Goal: Transaction & Acquisition: Purchase product/service

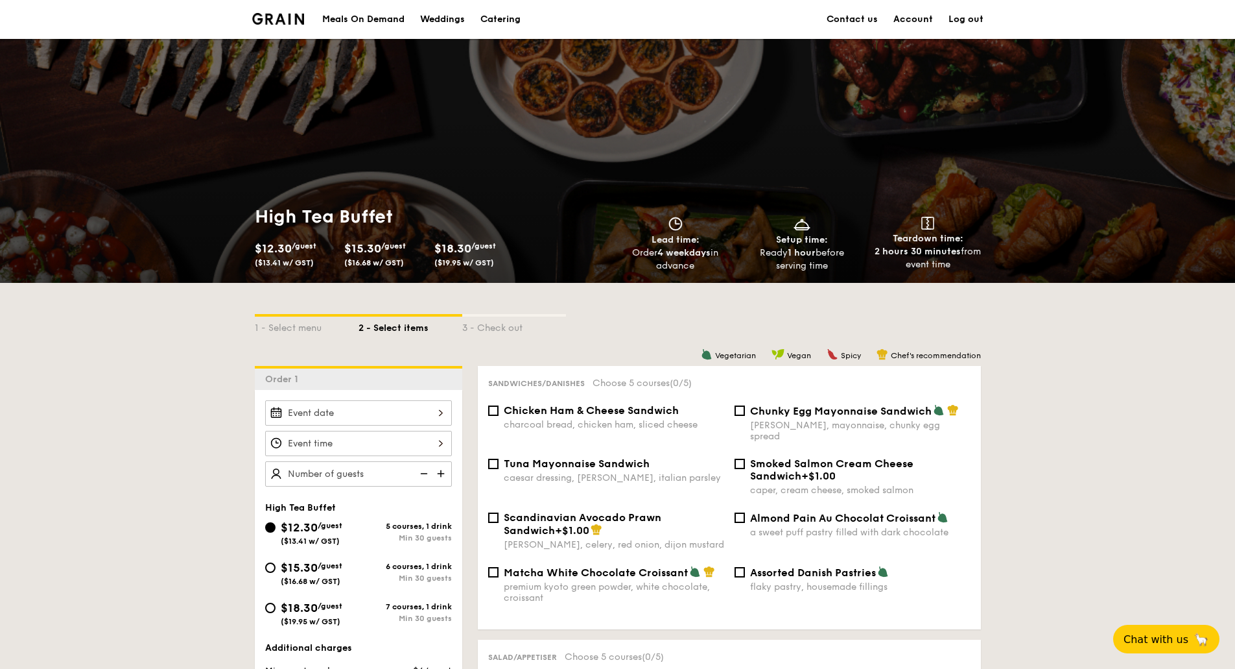
click at [498, 14] on div "Catering" at bounding box center [500, 19] width 40 height 39
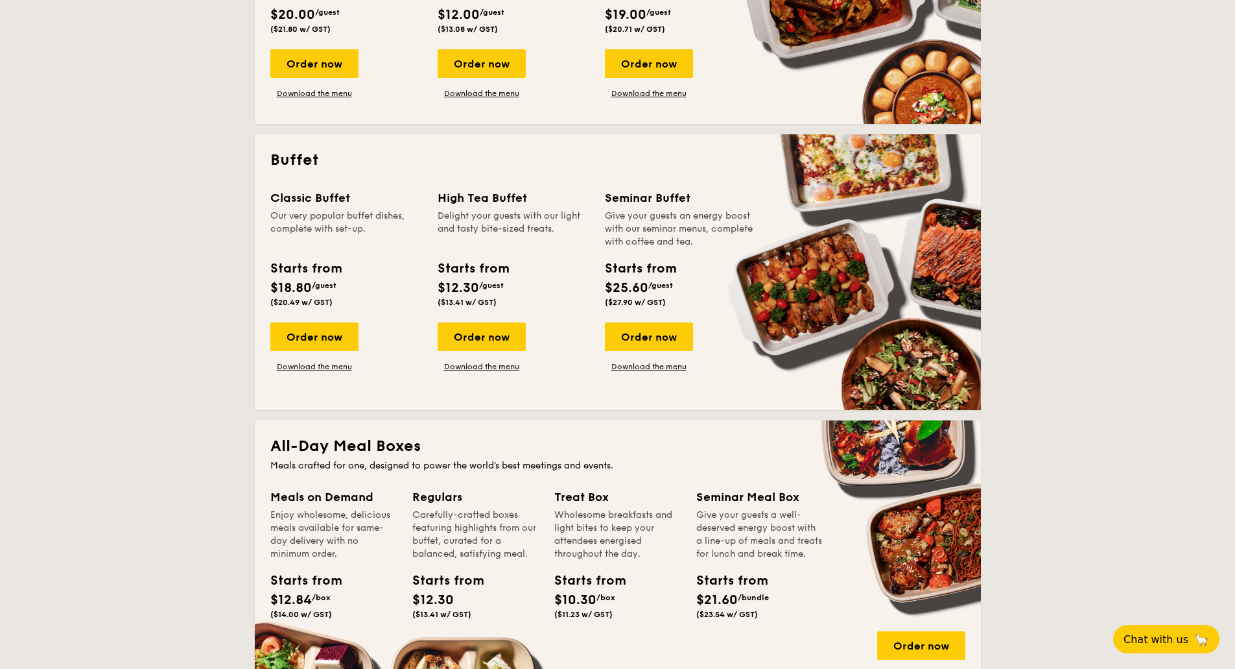
scroll to position [519, 0]
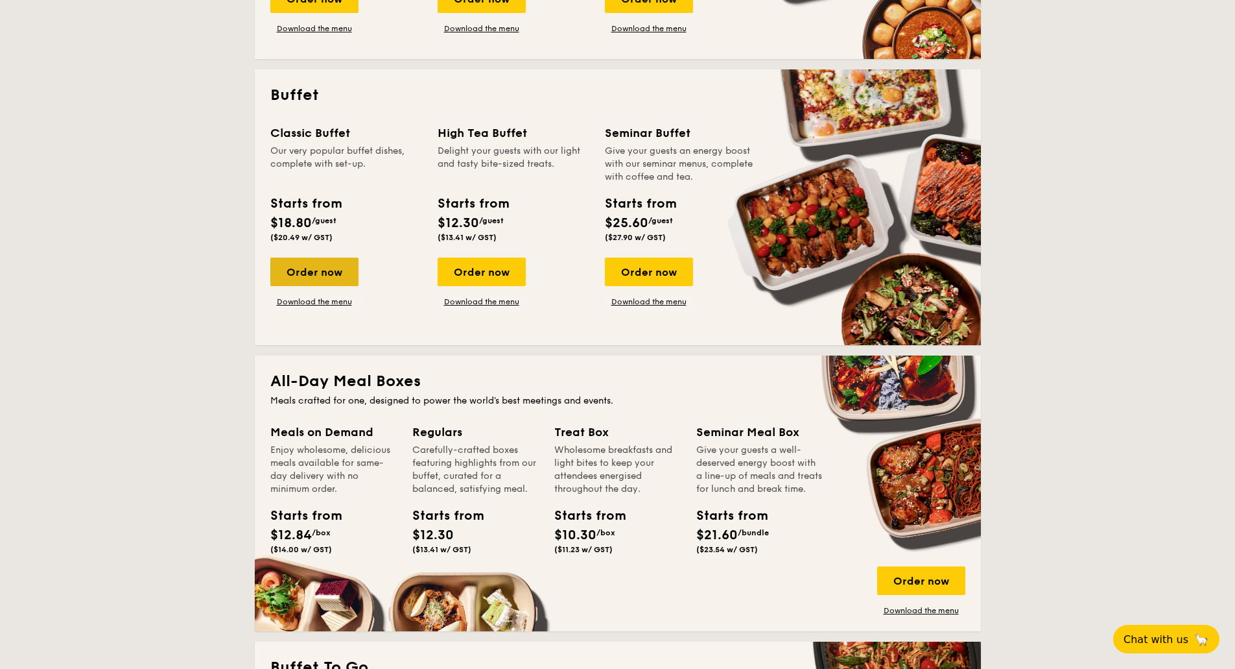
click at [313, 274] on div "Order now" at bounding box center [314, 271] width 88 height 29
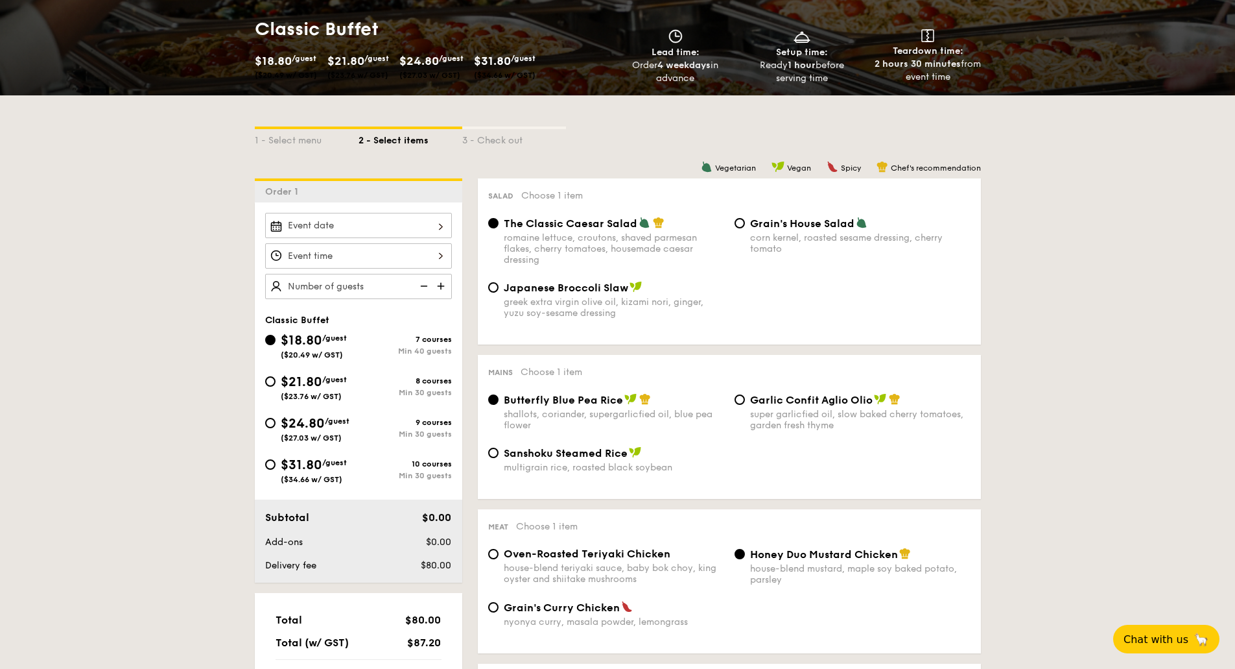
scroll to position [195, 0]
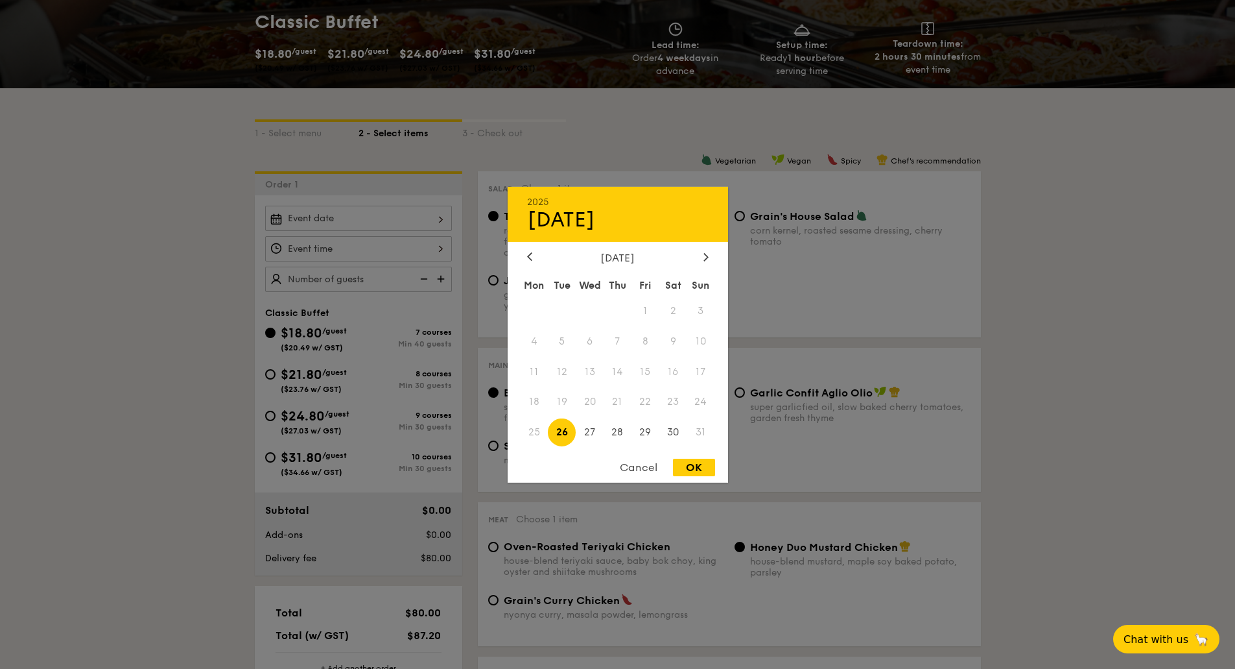
click at [416, 217] on div "2025 Aug [DATE] Tue Wed Thu Fri Sat Sun 1 2 3 4 5 6 7 8 9 10 11 12 13 14 15 16 …" at bounding box center [358, 218] width 187 height 25
click at [623, 431] on span "28" at bounding box center [618, 432] width 28 height 28
drag, startPoint x: 697, startPoint y: 464, endPoint x: 462, endPoint y: 309, distance: 281.3
click at [696, 464] on div "OK" at bounding box center [694, 467] width 42 height 18
type input "[DATE]"
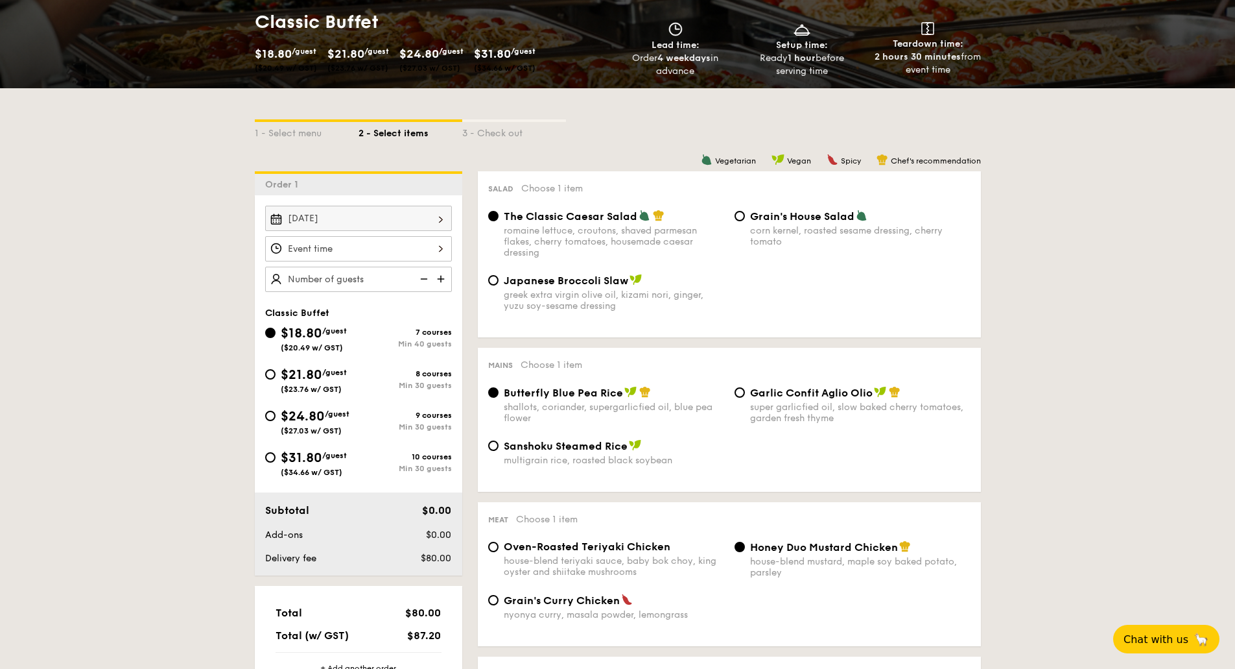
click at [397, 250] on div at bounding box center [358, 248] width 187 height 25
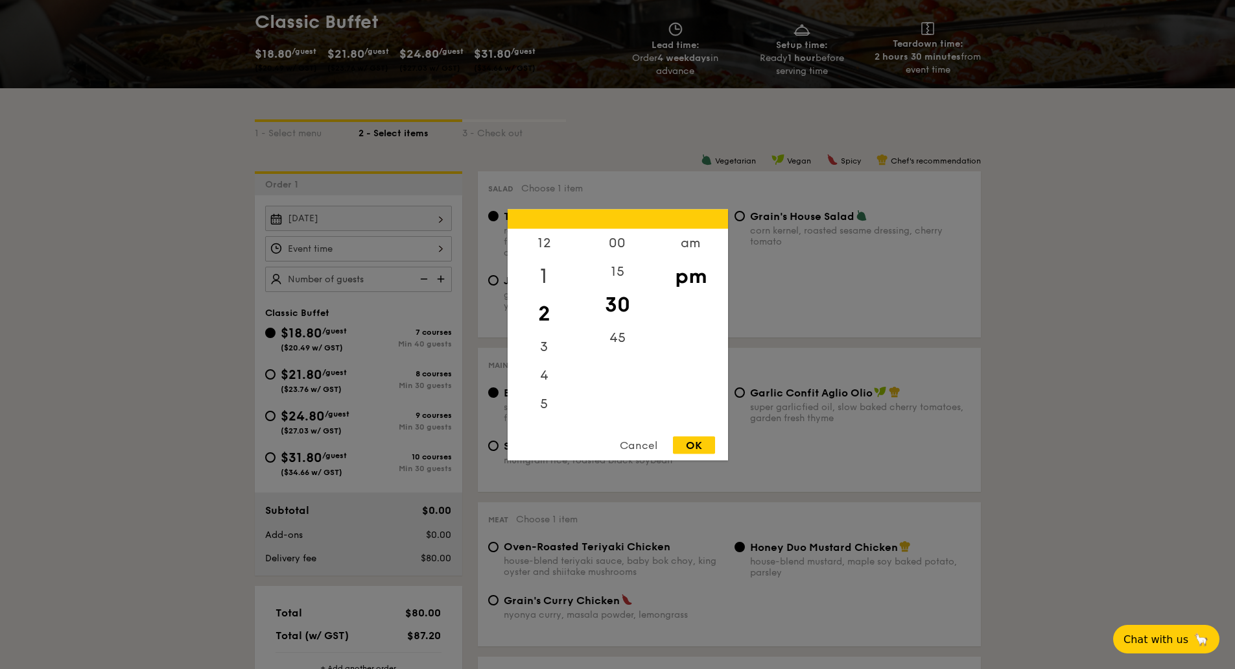
click at [539, 267] on div "1" at bounding box center [544, 276] width 73 height 38
click at [611, 248] on div "00" at bounding box center [617, 247] width 73 height 38
click at [545, 239] on div "12" at bounding box center [544, 247] width 73 height 38
click at [618, 341] on div "45" at bounding box center [617, 342] width 73 height 38
click at [693, 447] on div "OK" at bounding box center [694, 445] width 42 height 18
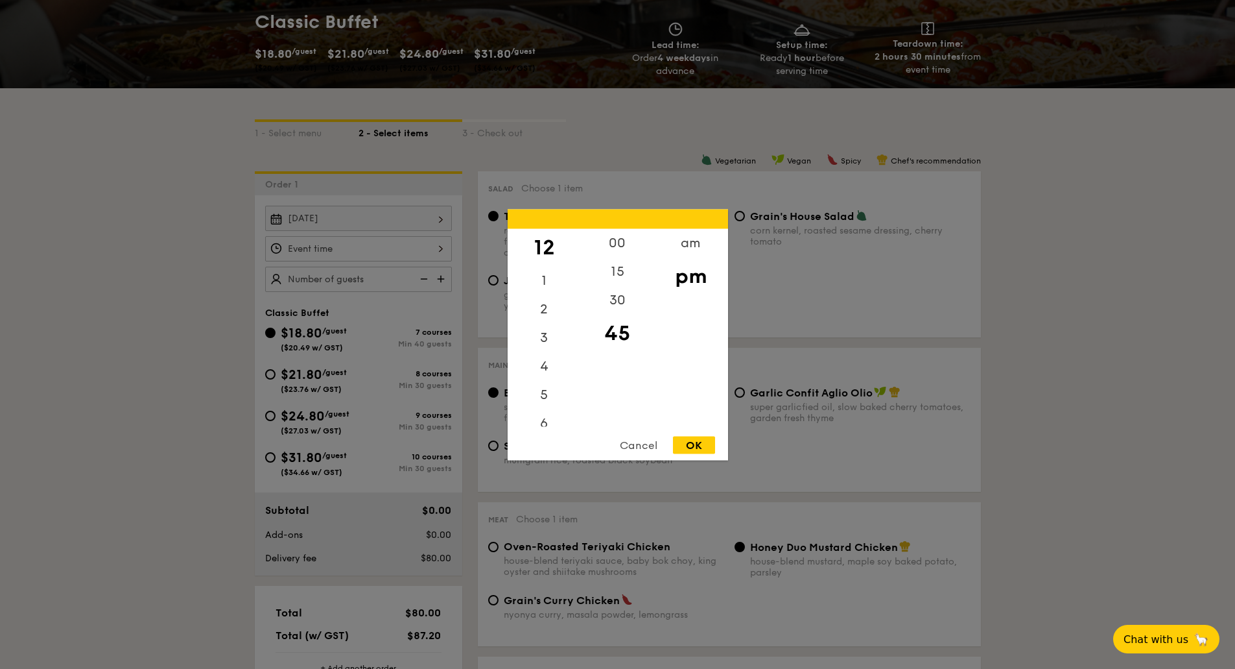
type input "12:45PM"
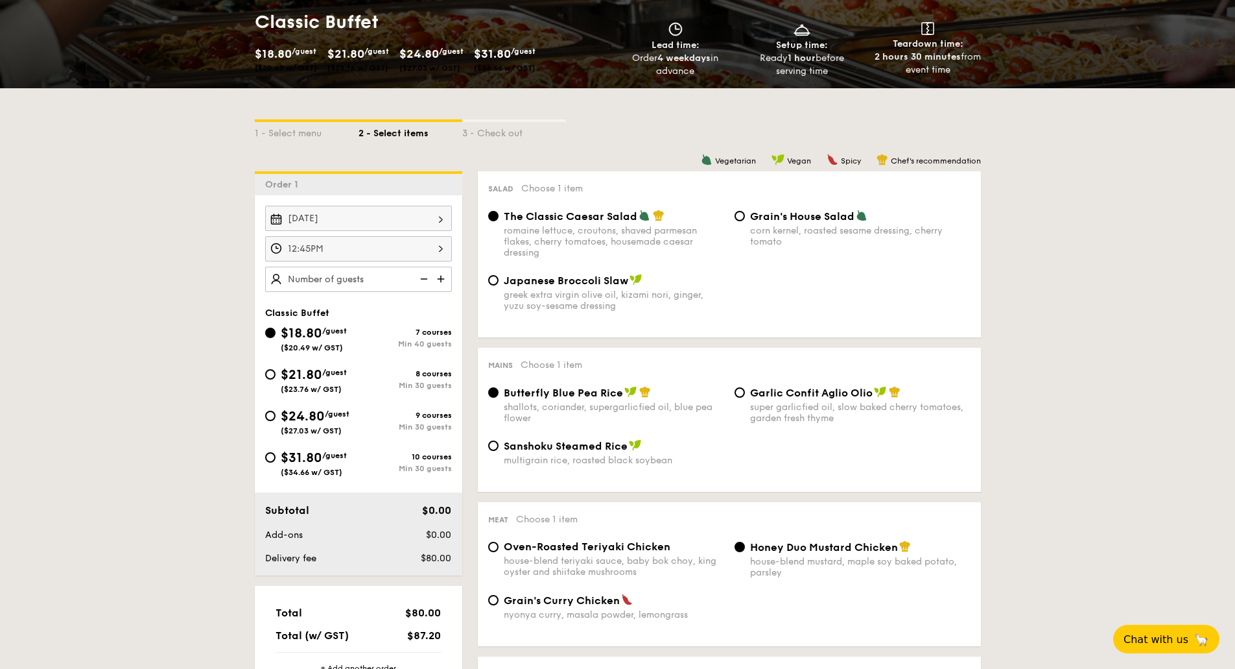
click at [440, 283] on img at bounding box center [442, 279] width 19 height 25
type input "40 guests"
click at [423, 281] on img at bounding box center [422, 279] width 19 height 25
click at [333, 388] on span "($23.76 w/ GST)" at bounding box center [311, 389] width 61 height 9
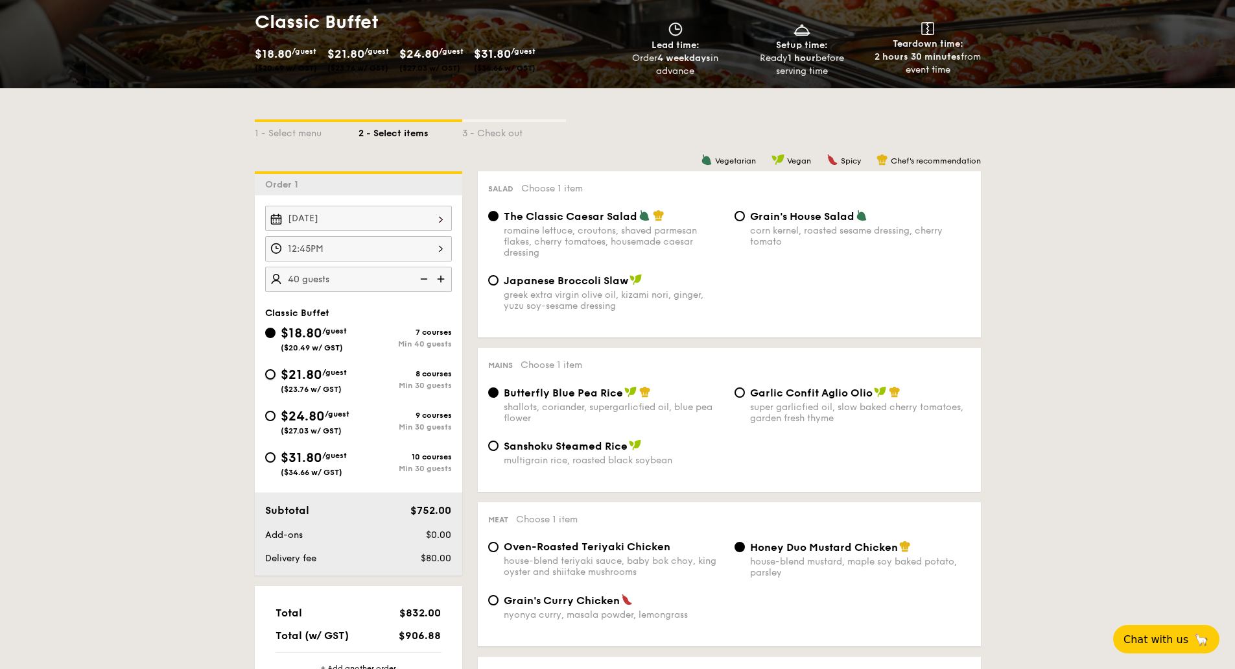
click at [276, 379] on input "$21.80 /guest ($23.76 w/ GST) 8 courses Min 30 guests" at bounding box center [270, 374] width 10 height 10
radio input "true"
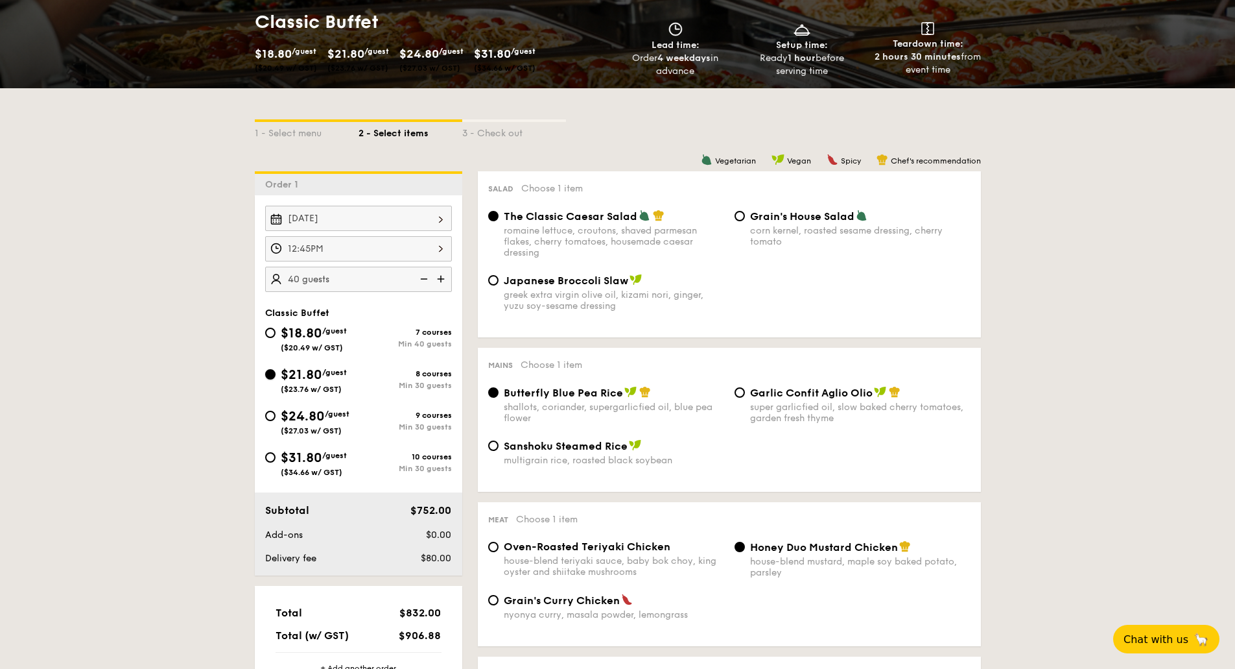
radio input "true"
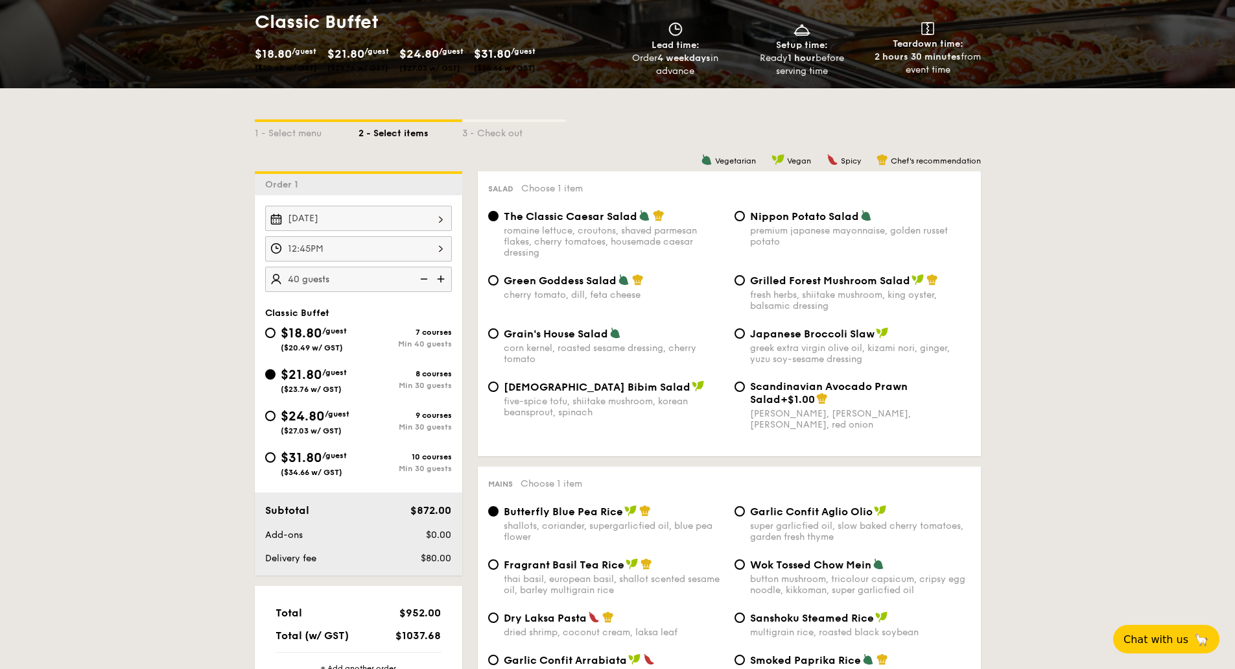
click at [424, 279] on img at bounding box center [422, 279] width 19 height 25
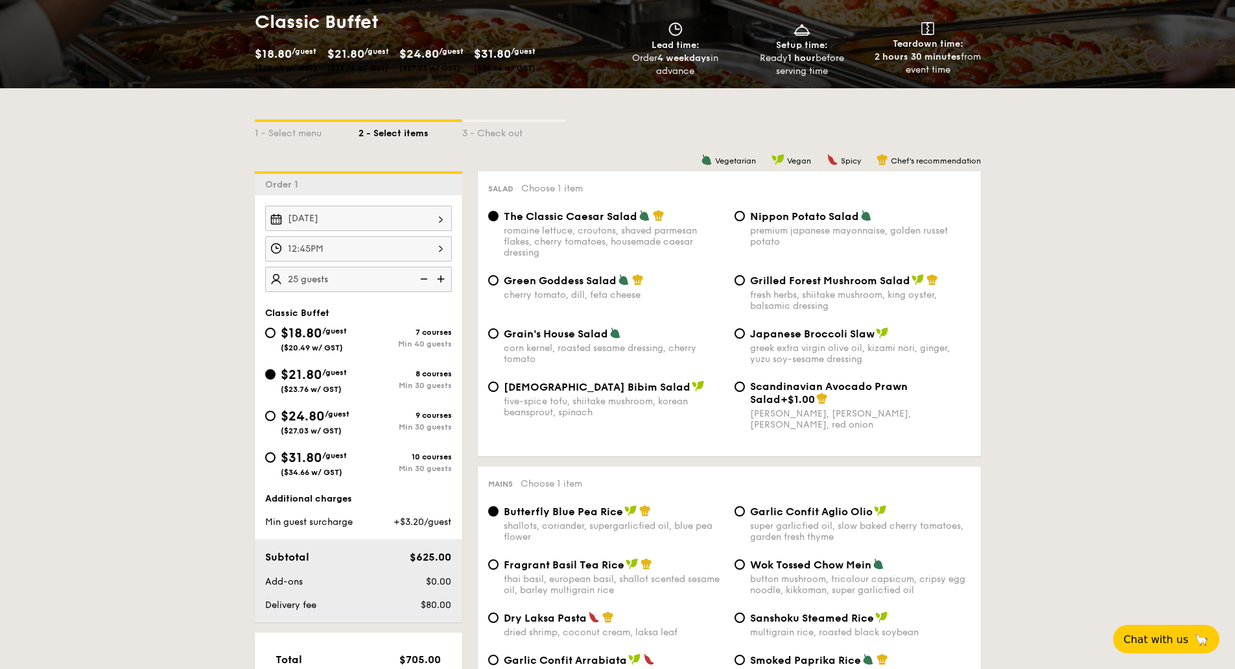
click at [424, 279] on img at bounding box center [422, 279] width 19 height 25
type input "20 guests"
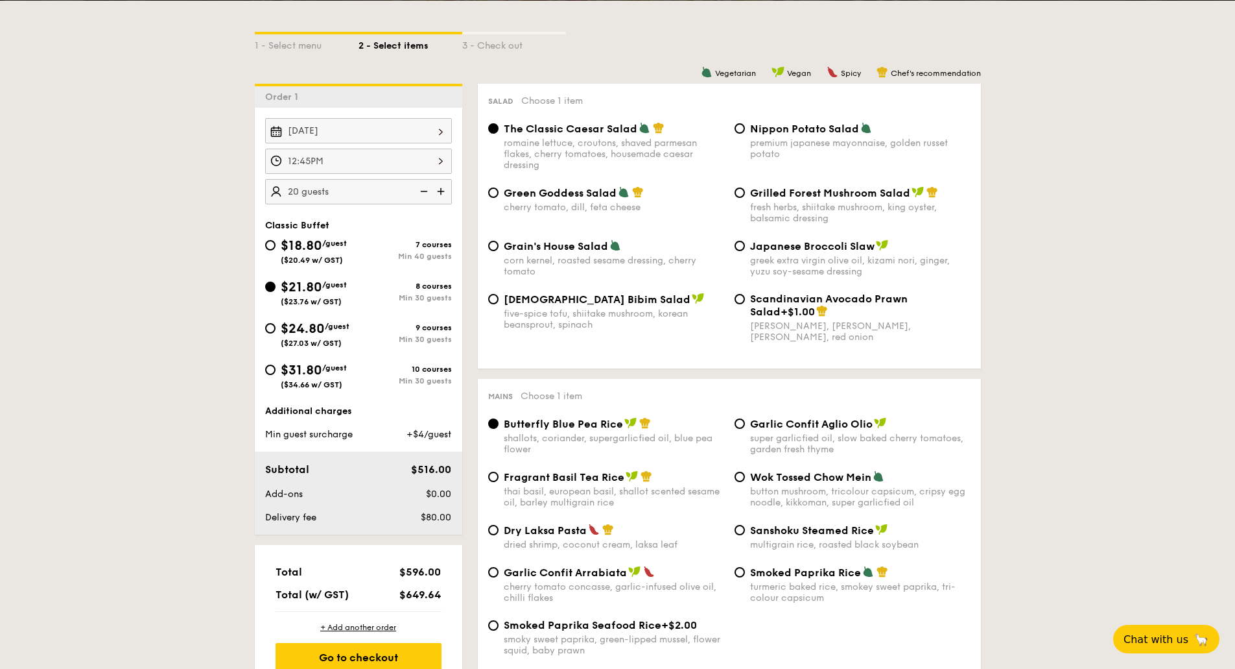
scroll to position [259, 0]
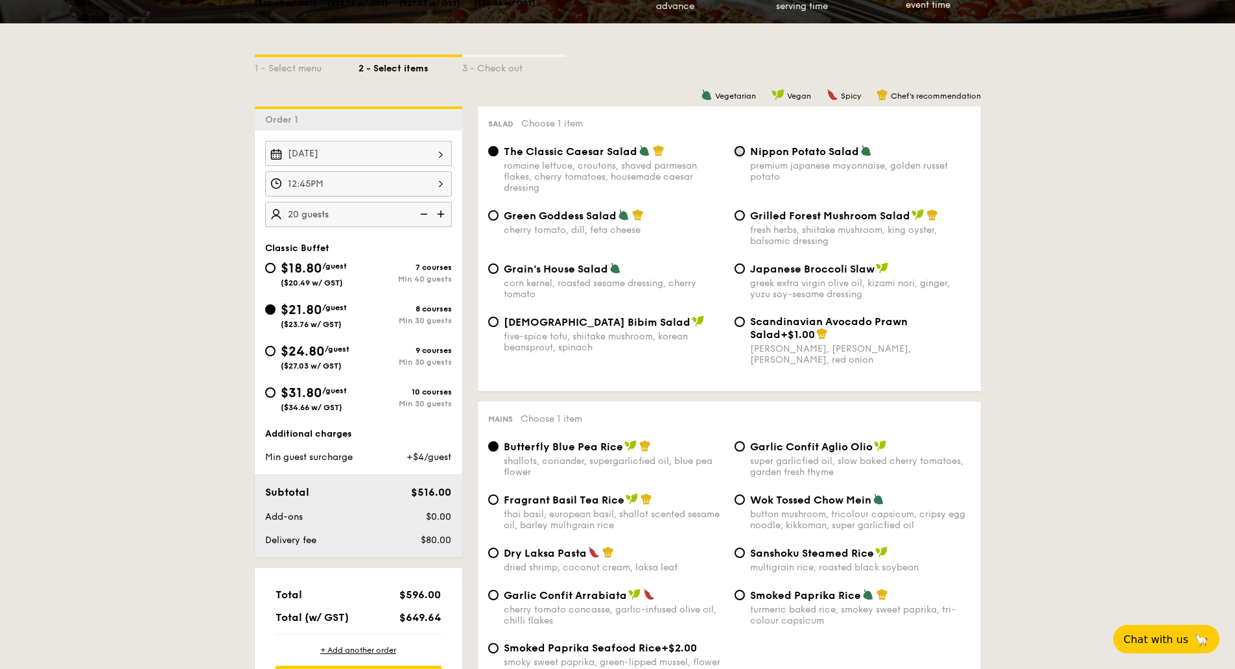
click at [738, 150] on input "Nippon Potato Salad premium japanese mayonnaise, golden russet potato" at bounding box center [740, 151] width 10 height 10
radio input "true"
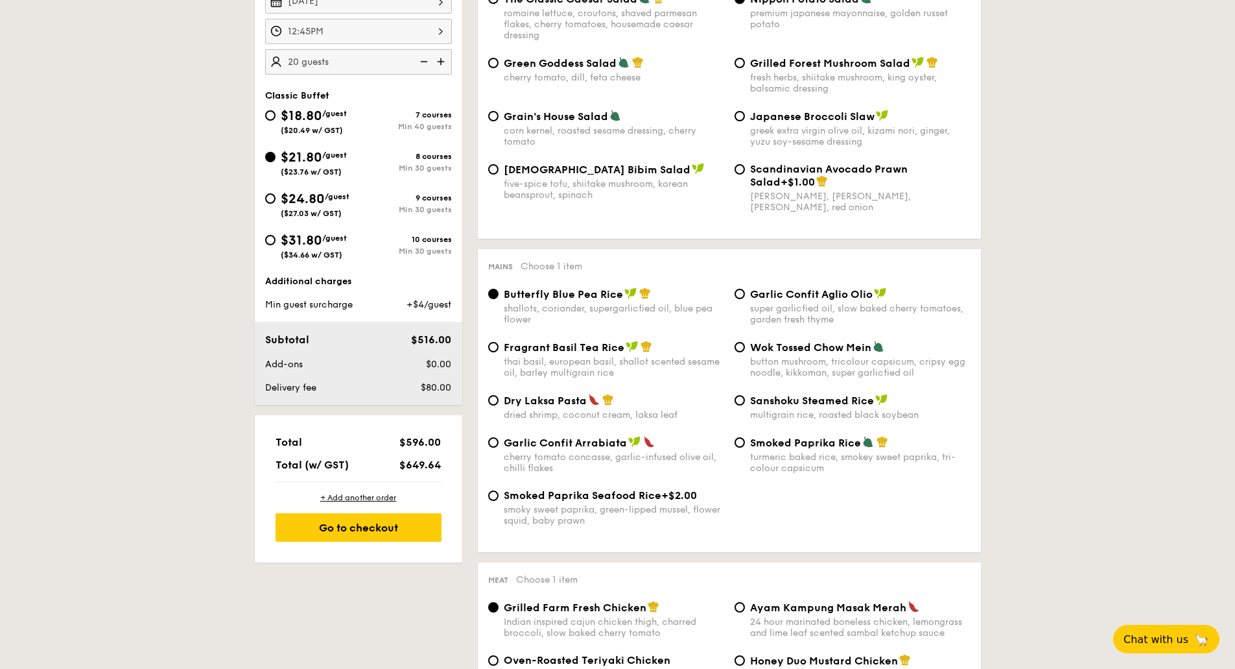
scroll to position [389, 0]
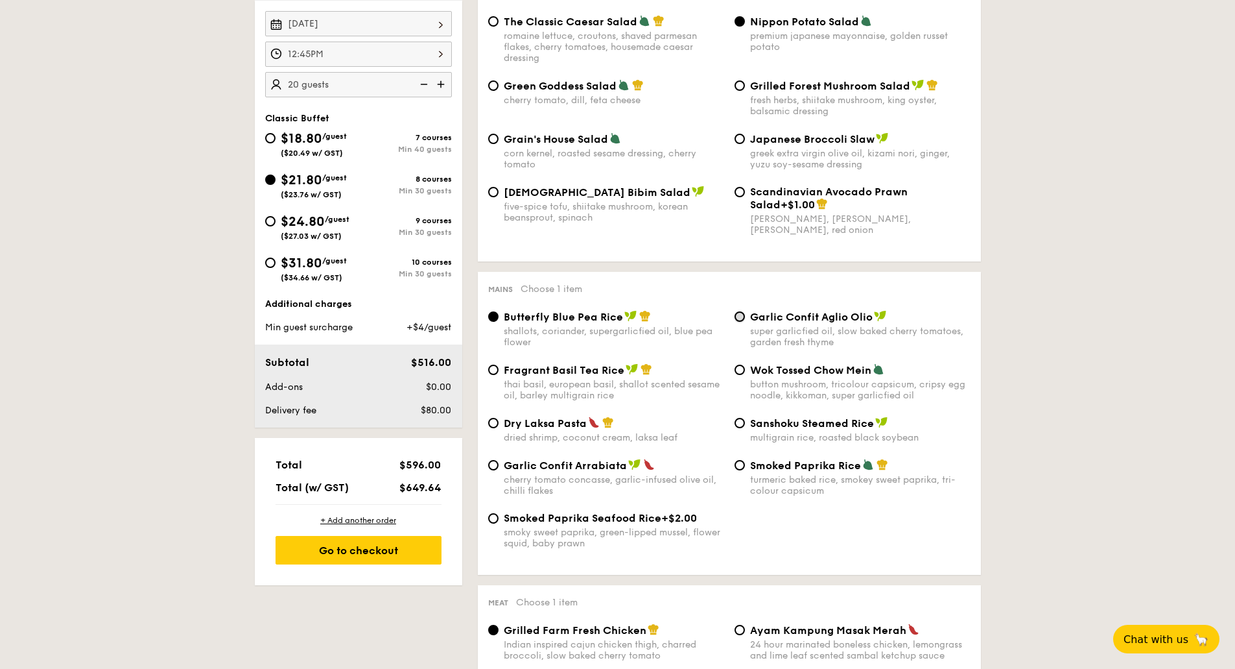
click at [742, 316] on input "Garlic Confit Aglio Olio super garlicfied oil, slow baked cherry tomatoes, gard…" at bounding box center [740, 316] width 10 height 10
radio input "true"
click at [490, 315] on input "Butterfly Blue Pea Rice shallots, coriander, supergarlicfied oil, blue pea flow…" at bounding box center [493, 316] width 10 height 10
radio input "true"
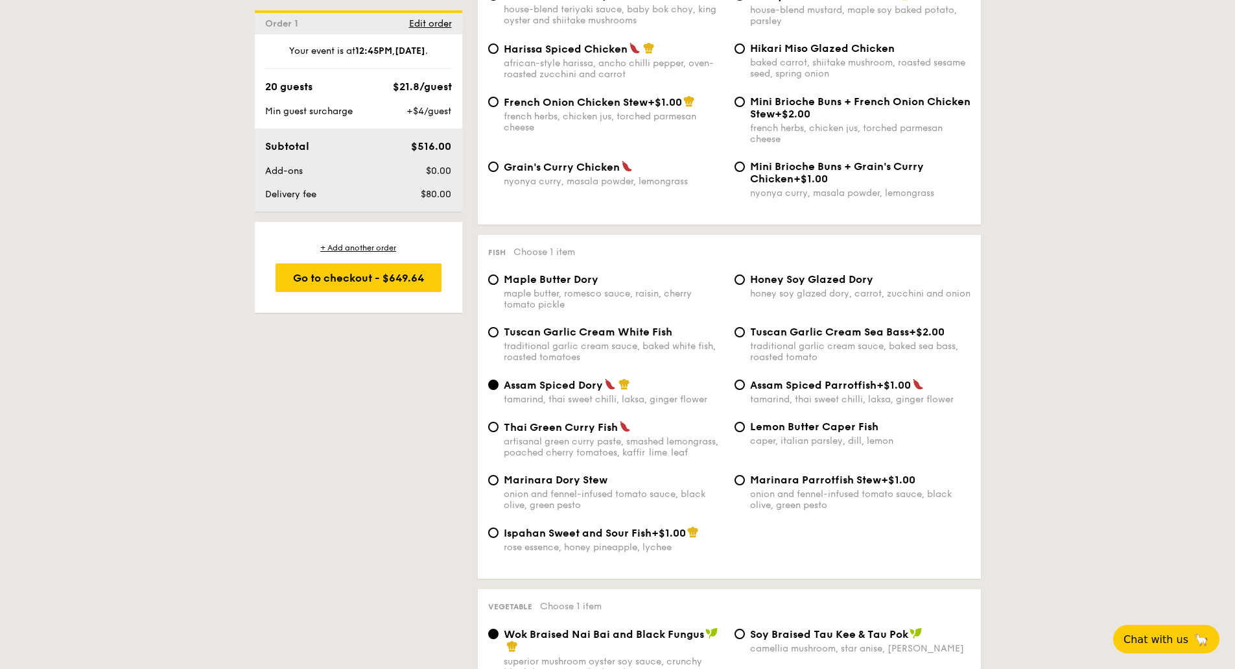
scroll to position [1102, 0]
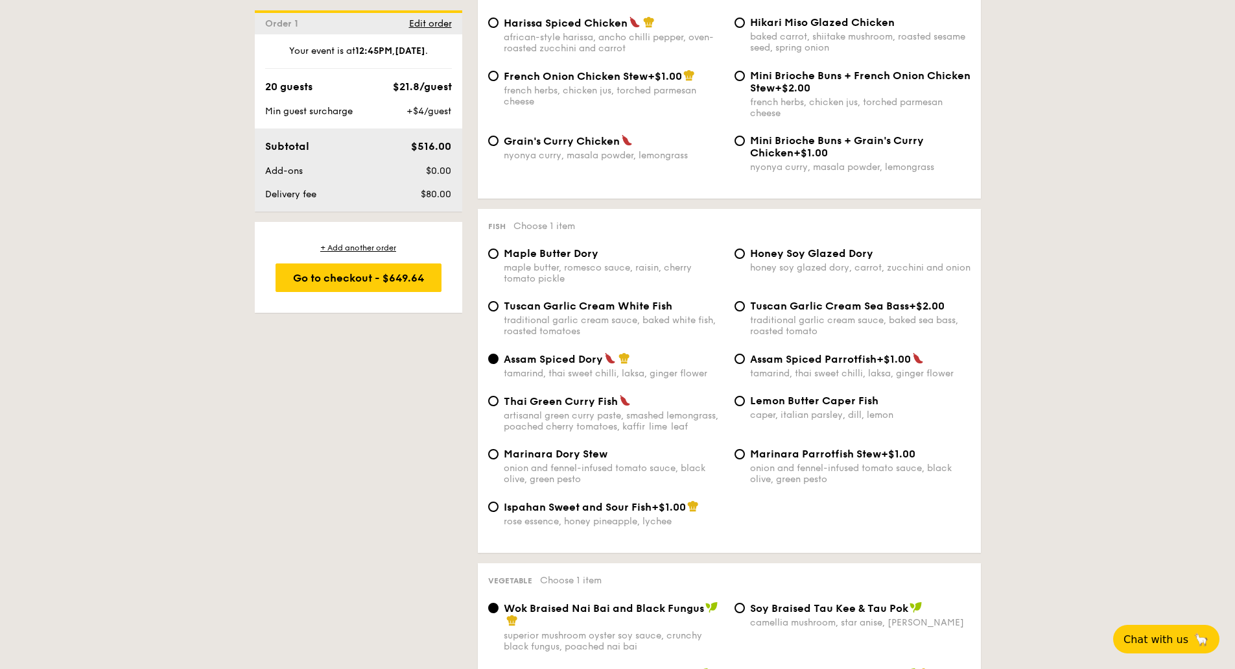
click at [602, 313] on div "Tuscan Garlic Cream White Fish traditional garlic cream sauce, baked white fish…" at bounding box center [614, 318] width 220 height 37
click at [499, 311] on input "Tuscan Garlic Cream White Fish traditional garlic cream sauce, baked white fish…" at bounding box center [493, 306] width 10 height 10
radio input "true"
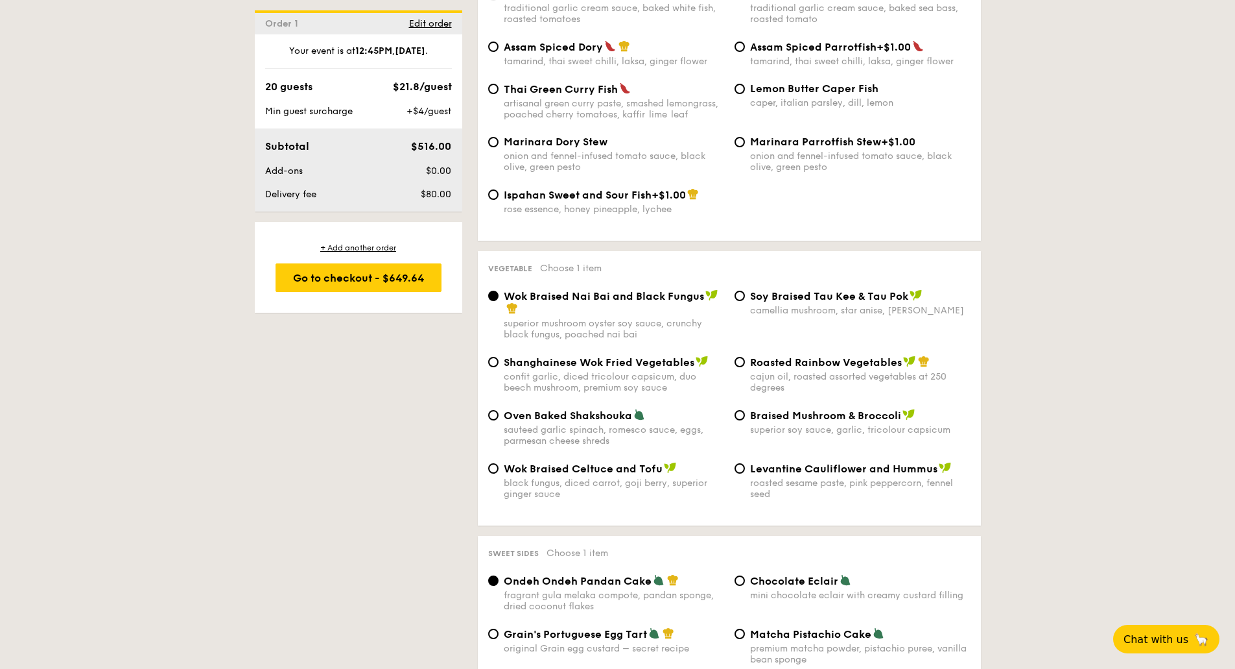
scroll to position [1427, 0]
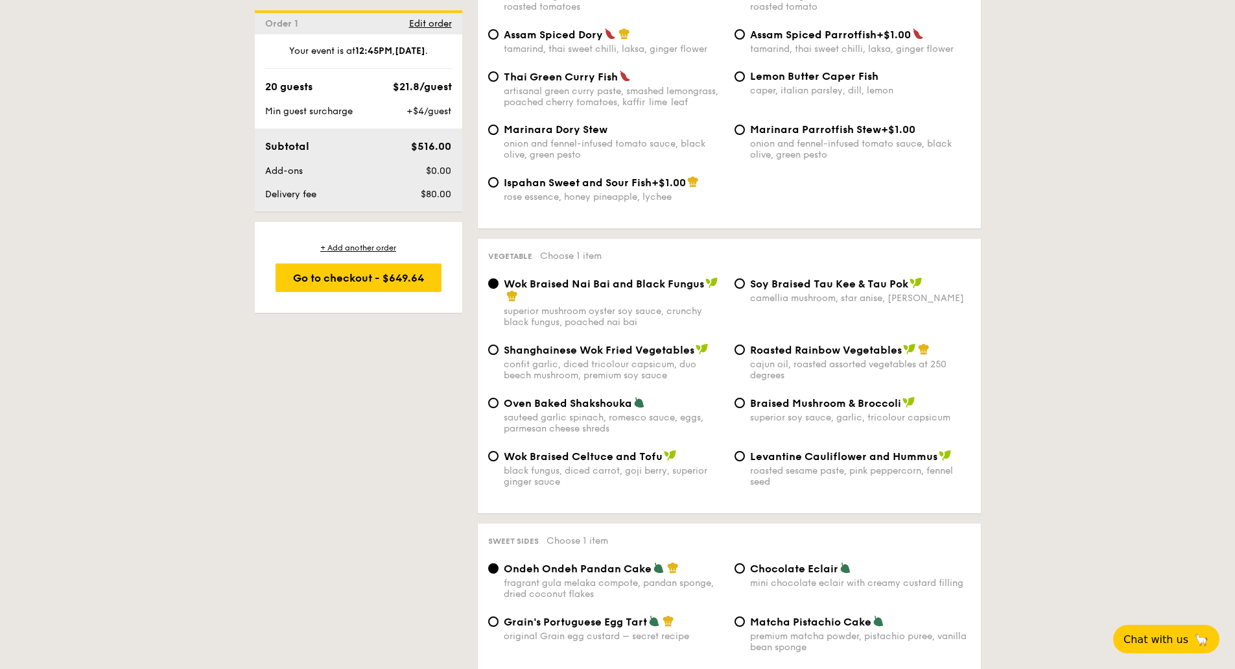
click at [832, 353] on span "Roasted Rainbow Vegetables" at bounding box center [826, 350] width 152 height 12
click at [745, 353] on input "Roasted Rainbow Vegetables cajun oil, roasted assorted vegetables at 250 degrees" at bounding box center [740, 349] width 10 height 10
radio input "true"
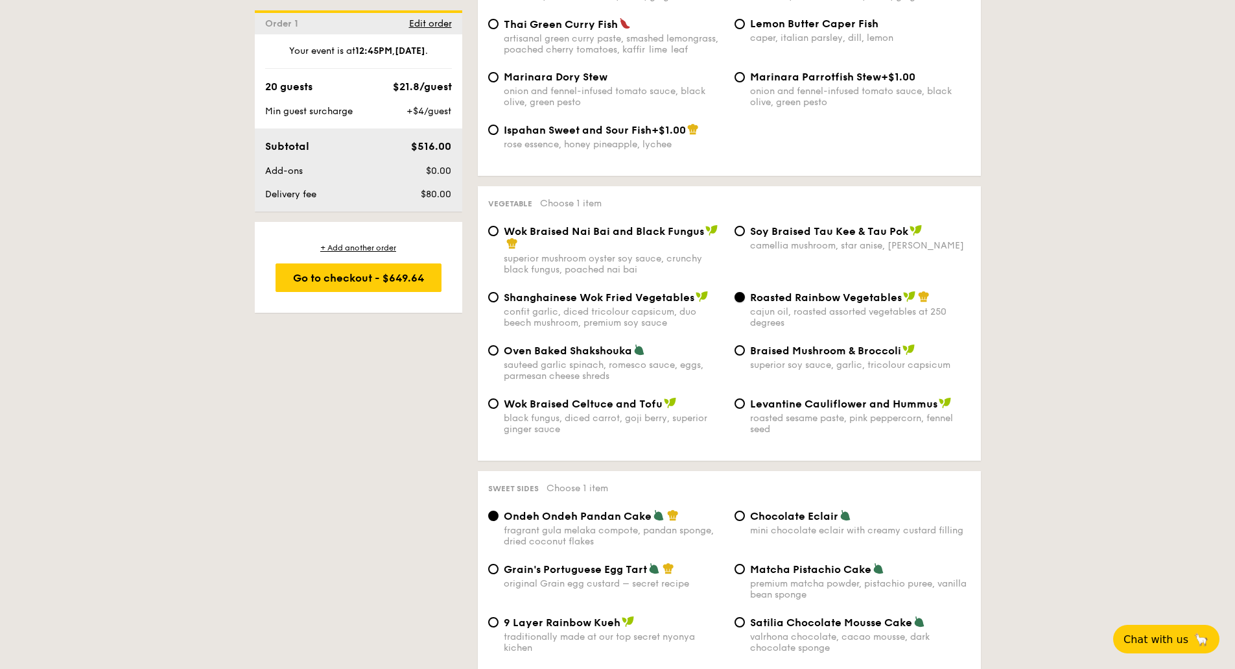
scroll to position [1621, 0]
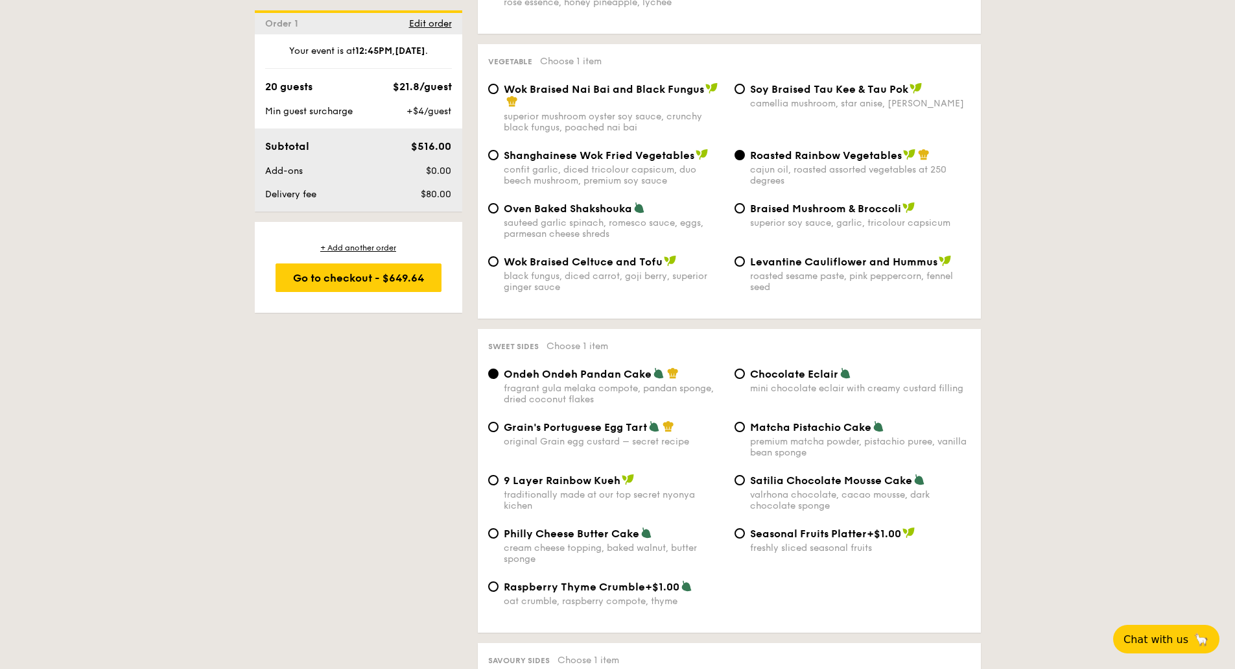
click at [612, 423] on span "Grain's Portuguese Egg Tart" at bounding box center [575, 427] width 143 height 12
click at [499, 423] on input "Grain's Portuguese Egg Tart original Grain egg custard – secret recipe" at bounding box center [493, 426] width 10 height 10
radio input "true"
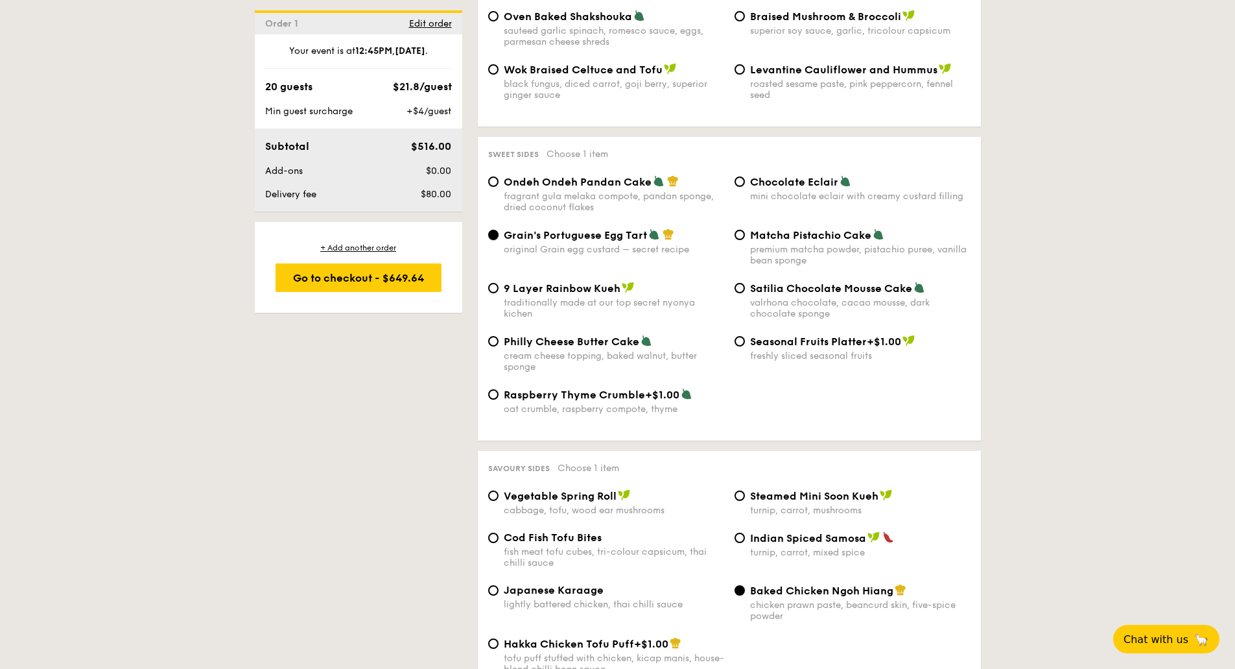
scroll to position [1816, 0]
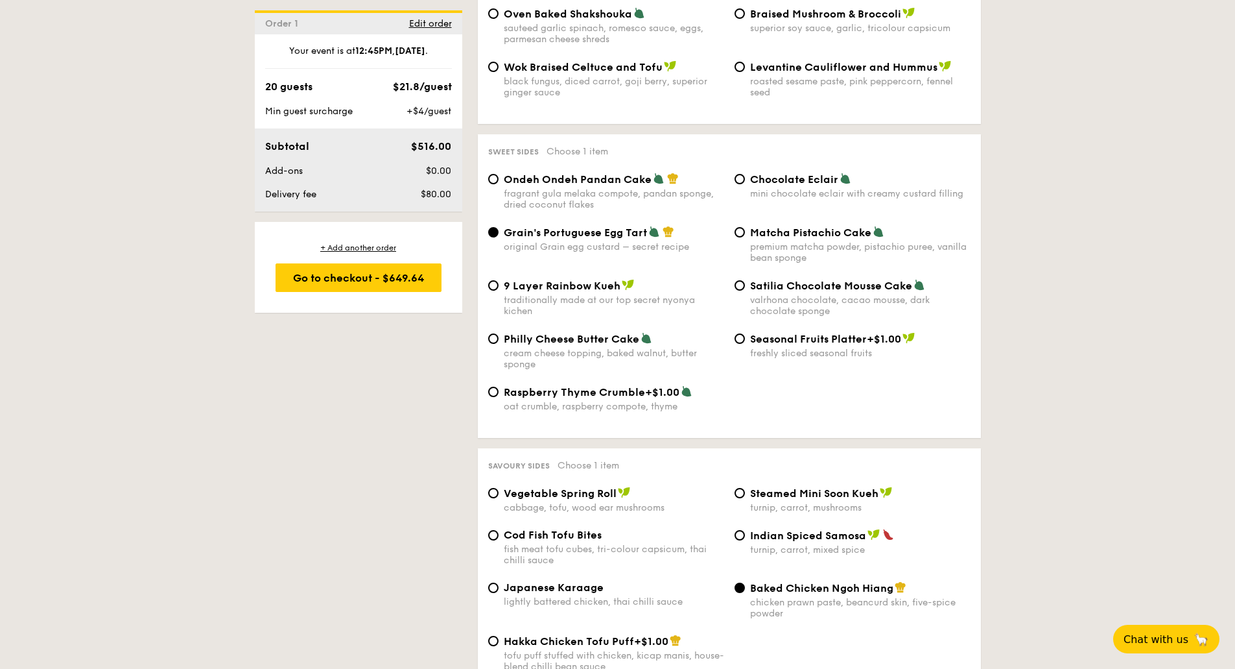
click at [779, 182] on span "Chocolate Eclair" at bounding box center [794, 179] width 88 height 12
click at [745, 182] on input "Chocolate Eclair mini chocolate eclair with creamy custard filling" at bounding box center [740, 179] width 10 height 10
radio input "true"
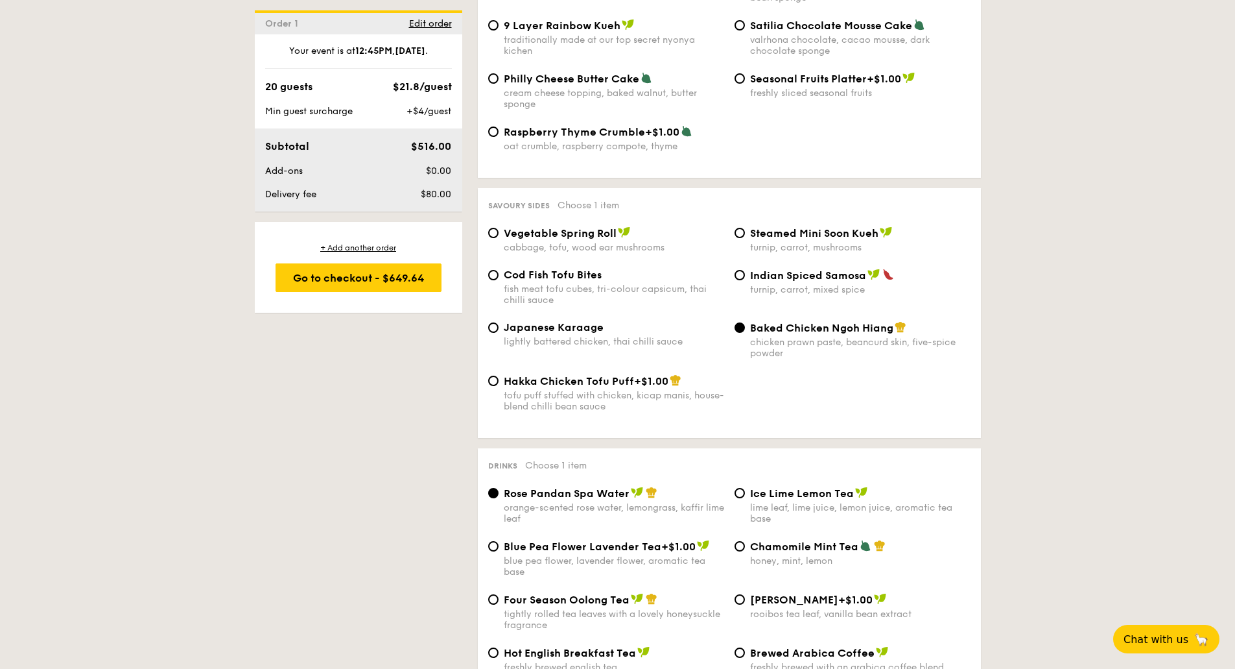
scroll to position [2140, 0]
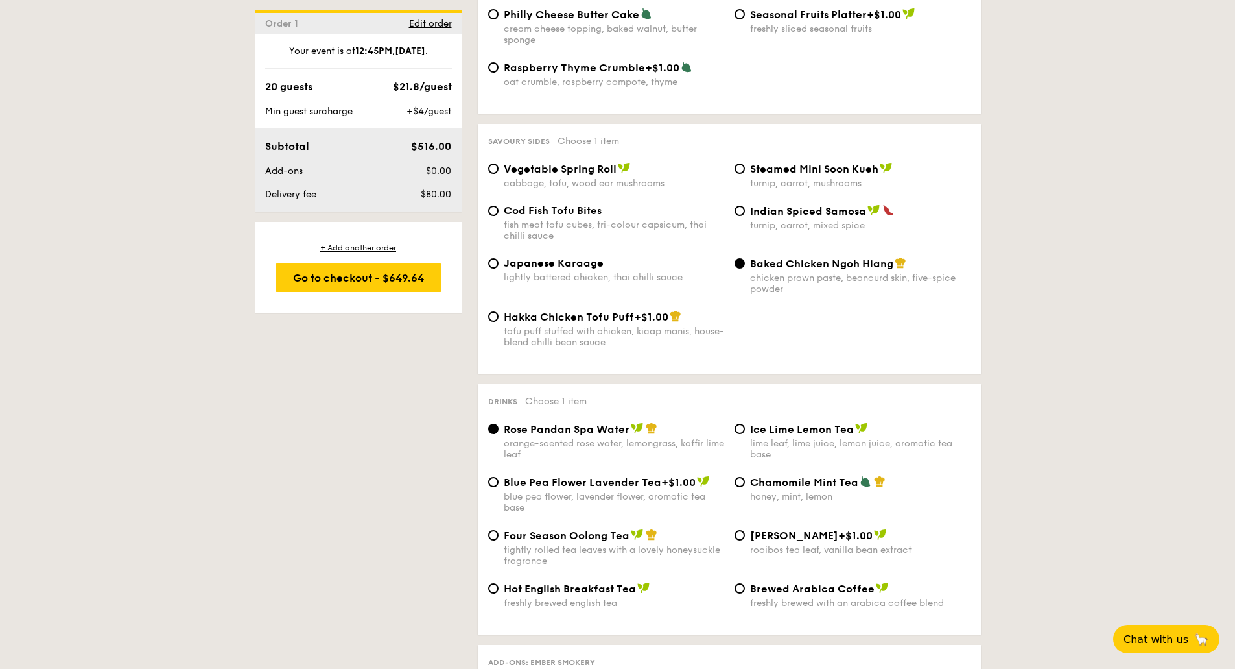
click at [549, 215] on span "Cod Fish Tofu Bites" at bounding box center [553, 210] width 98 height 12
click at [499, 215] on input "Cod Fish Tofu Bites fish meat tofu cubes, tri-colour capsicum, thai chilli sauce" at bounding box center [493, 211] width 10 height 10
radio input "true"
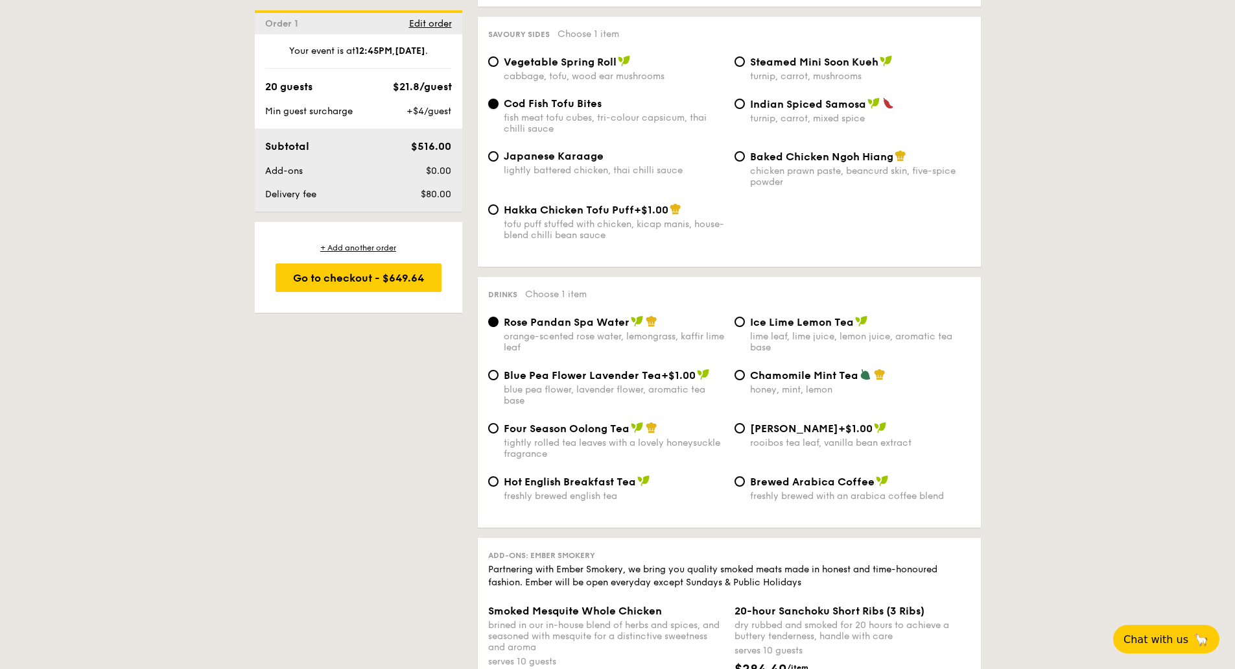
scroll to position [2270, 0]
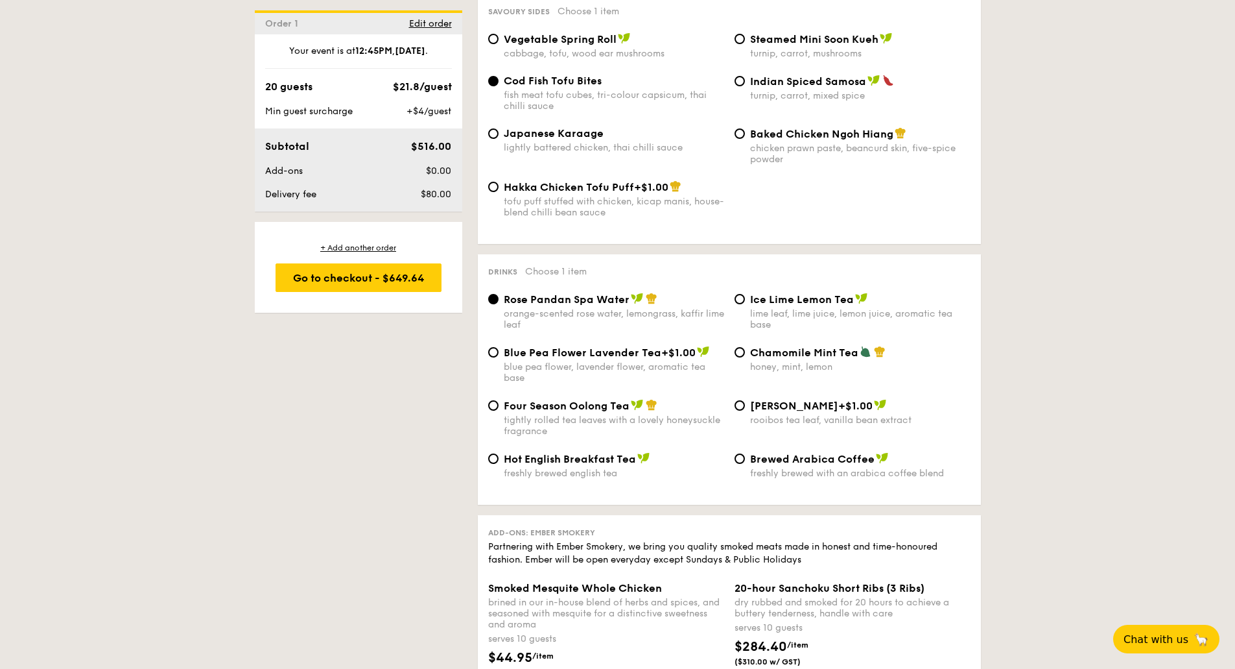
click at [796, 304] on span "Ice Lime Lemon Tea" at bounding box center [802, 299] width 104 height 12
click at [745, 304] on input "Ice Lime Lemon Tea lime leaf, lime juice, lemon juice, aromatic tea base" at bounding box center [740, 299] width 10 height 10
radio input "true"
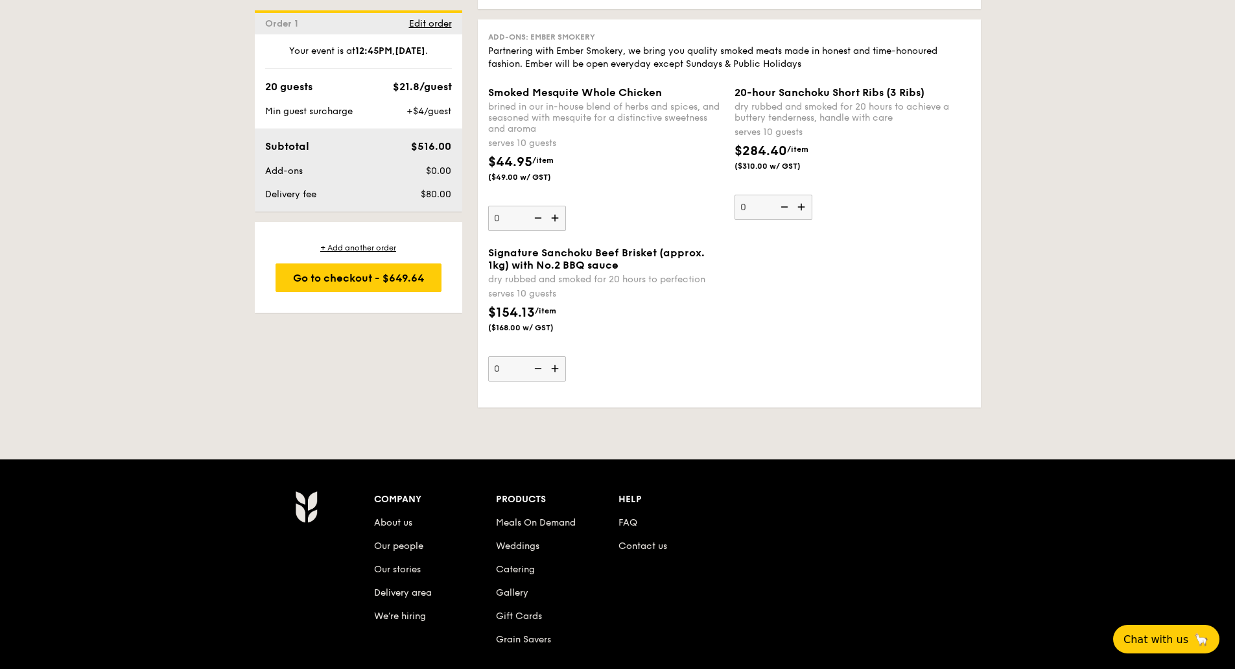
scroll to position [2527, 0]
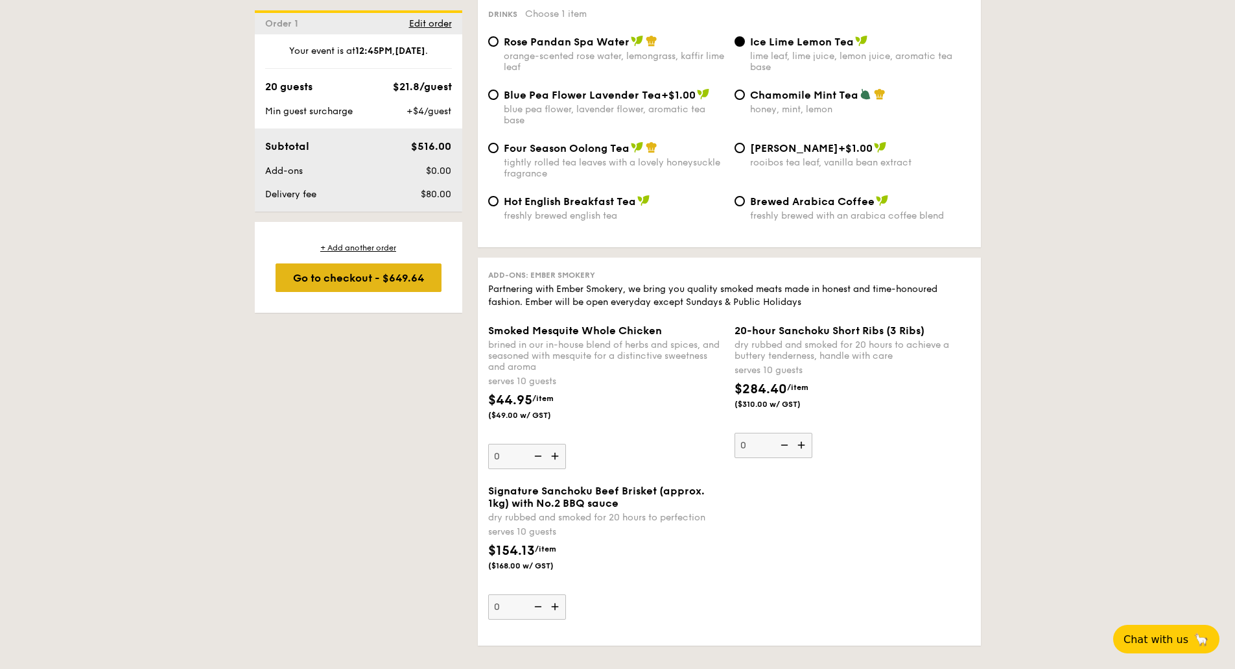
click at [353, 285] on div "Go to checkout - $649.64" at bounding box center [359, 277] width 166 height 29
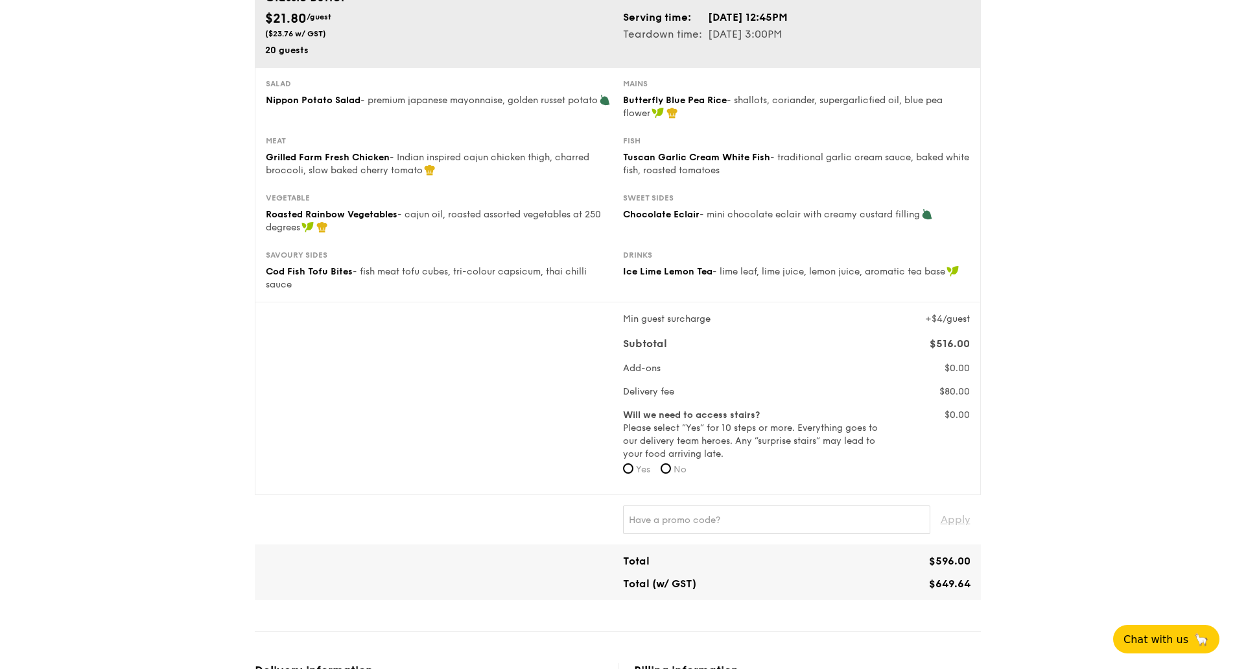
scroll to position [130, 0]
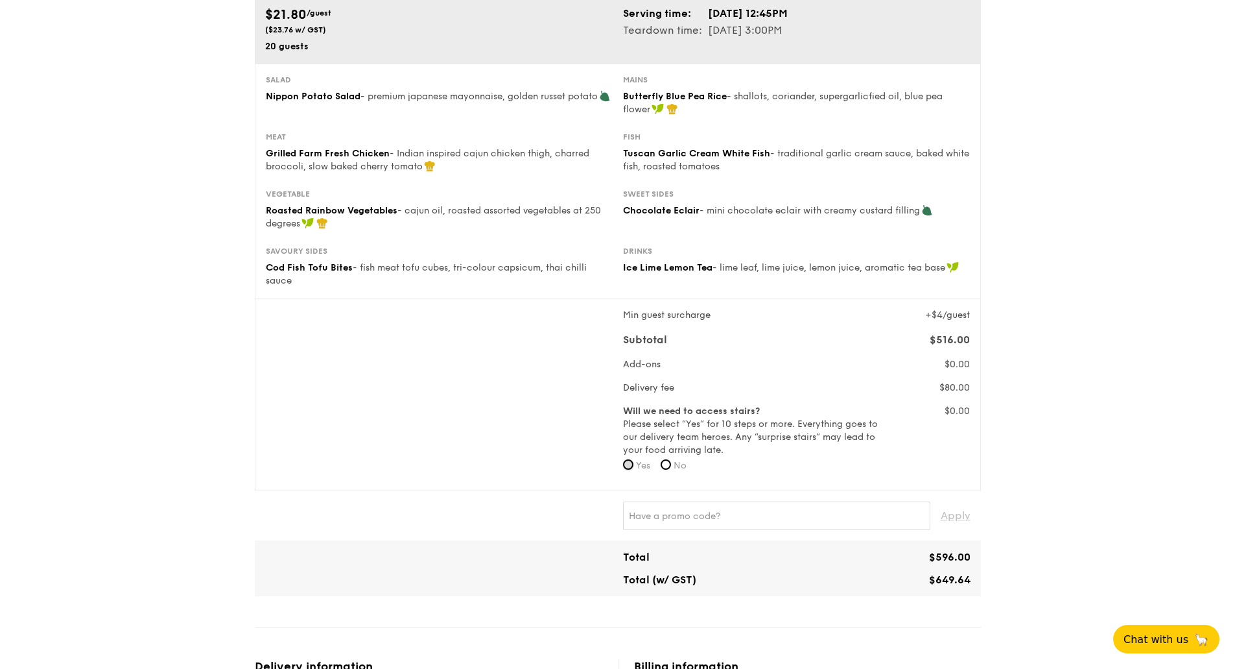
click at [630, 467] on input "Yes" at bounding box center [628, 464] width 10 height 10
radio input "true"
click at [667, 464] on input "No" at bounding box center [666, 464] width 10 height 10
radio input "true"
click at [475, 421] on div "Min guest surcharge +$4/guest Subtotal $516.00 Add-ons $0.00 Delivery fee $80.0…" at bounding box center [618, 394] width 715 height 171
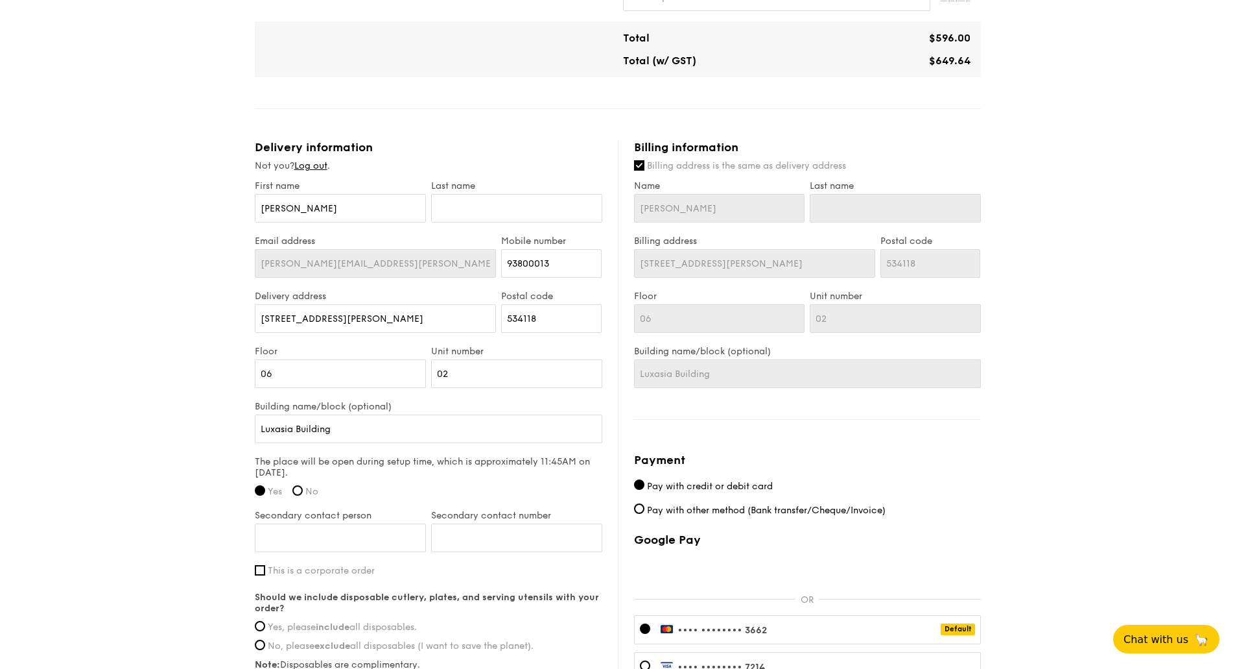
scroll to position [713, 0]
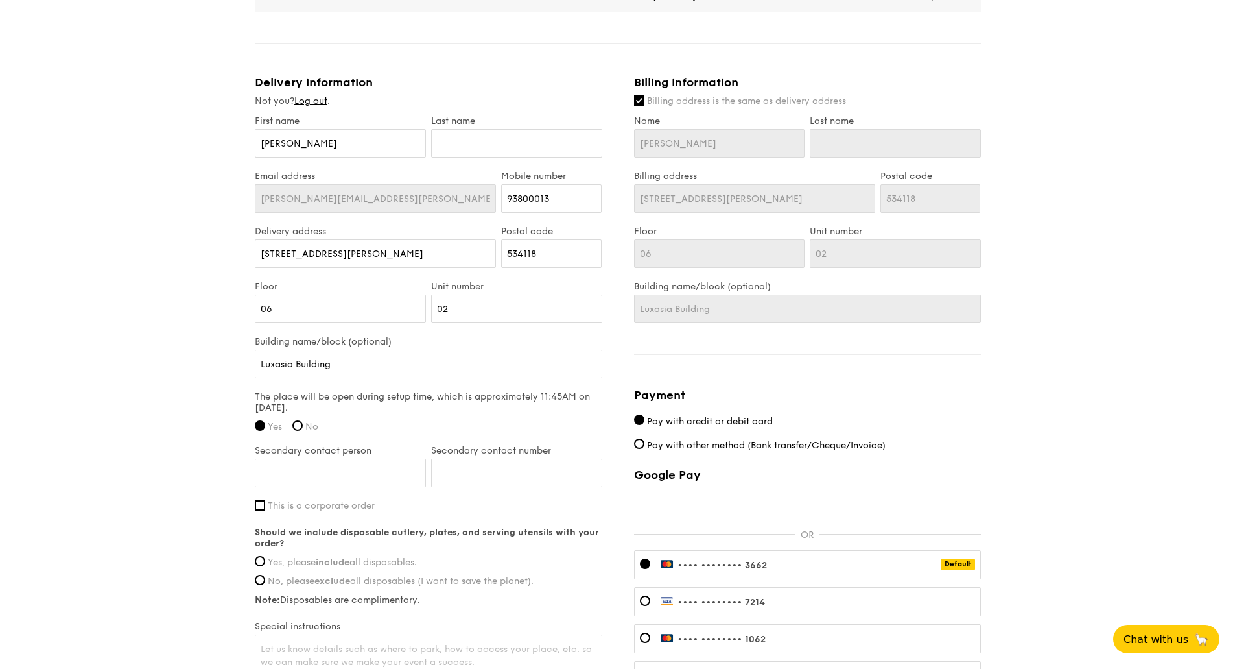
click at [789, 560] on div "•••• •••• •••• 3662 Default" at bounding box center [807, 564] width 347 height 29
click at [697, 562] on span "•••• ••••" at bounding box center [700, 565] width 44 height 11
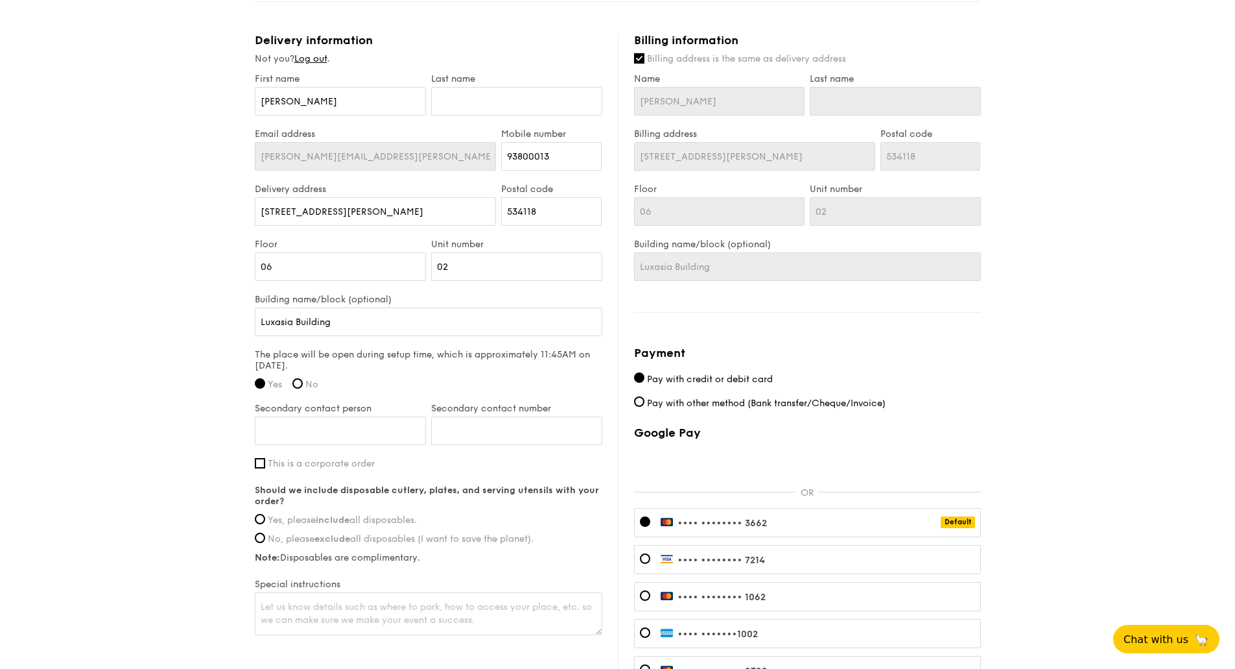
scroll to position [778, 0]
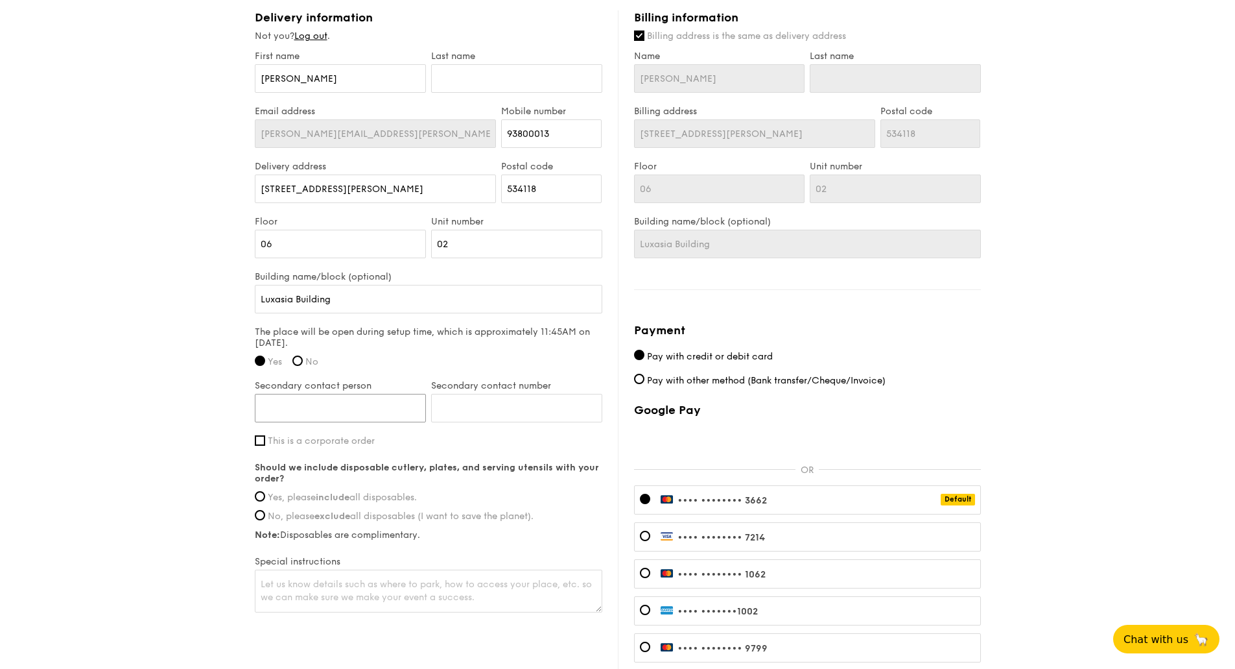
click at [298, 404] on input "Secondary contact person" at bounding box center [340, 408] width 171 height 29
click at [176, 407] on div "1 - Select menu 2 - Select items 3 - Check out Classic Buffet $21.80 /guest ($2…" at bounding box center [617, 26] width 1235 height 1608
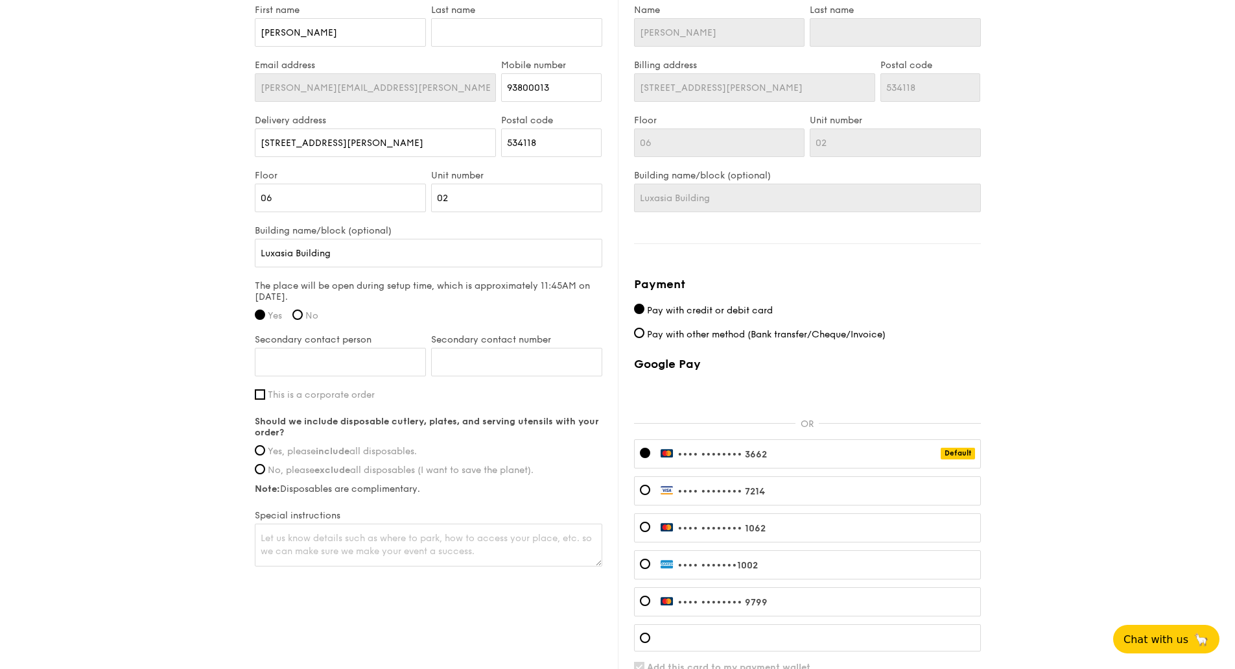
scroll to position [843, 0]
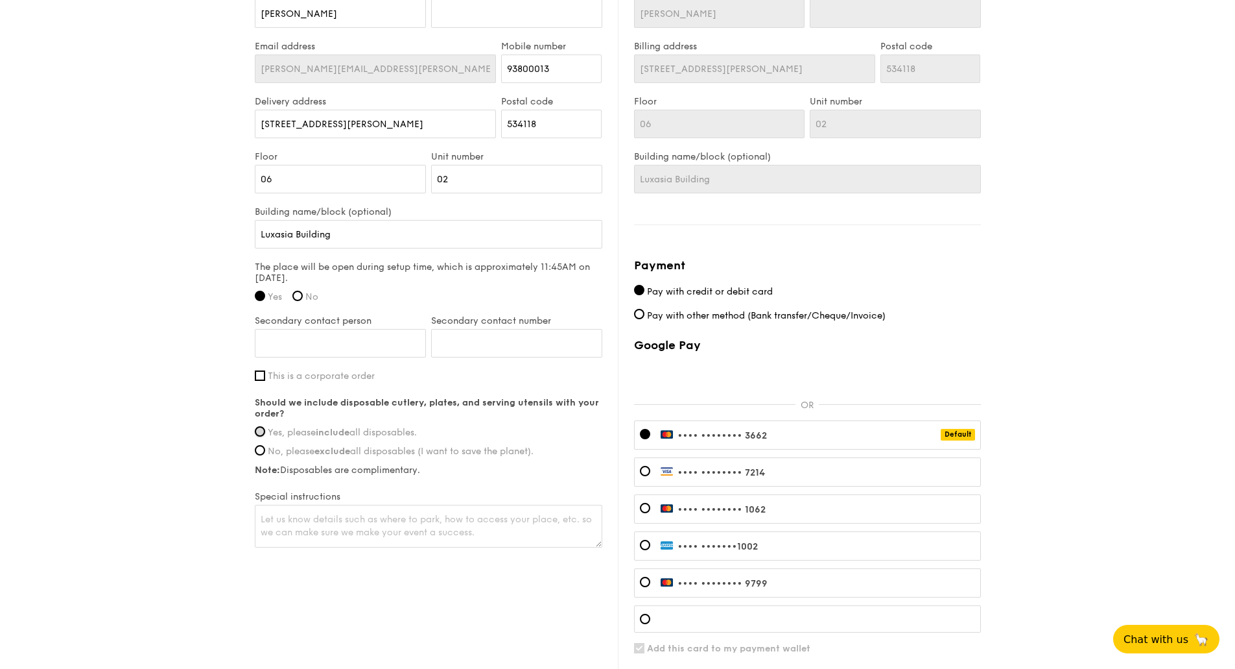
click at [260, 429] on input "Yes, please include all disposables." at bounding box center [260, 431] width 10 height 10
radio input "true"
click at [256, 378] on input "This is a corporate order" at bounding box center [260, 375] width 10 height 10
checkbox input "true"
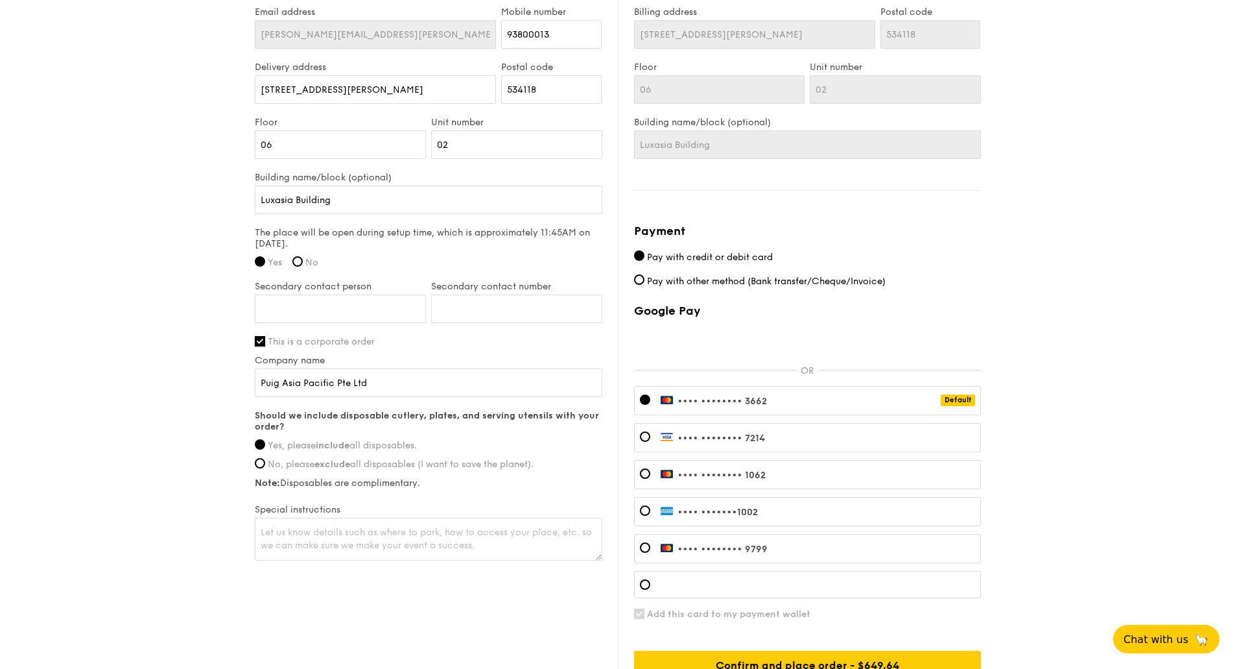
scroll to position [908, 0]
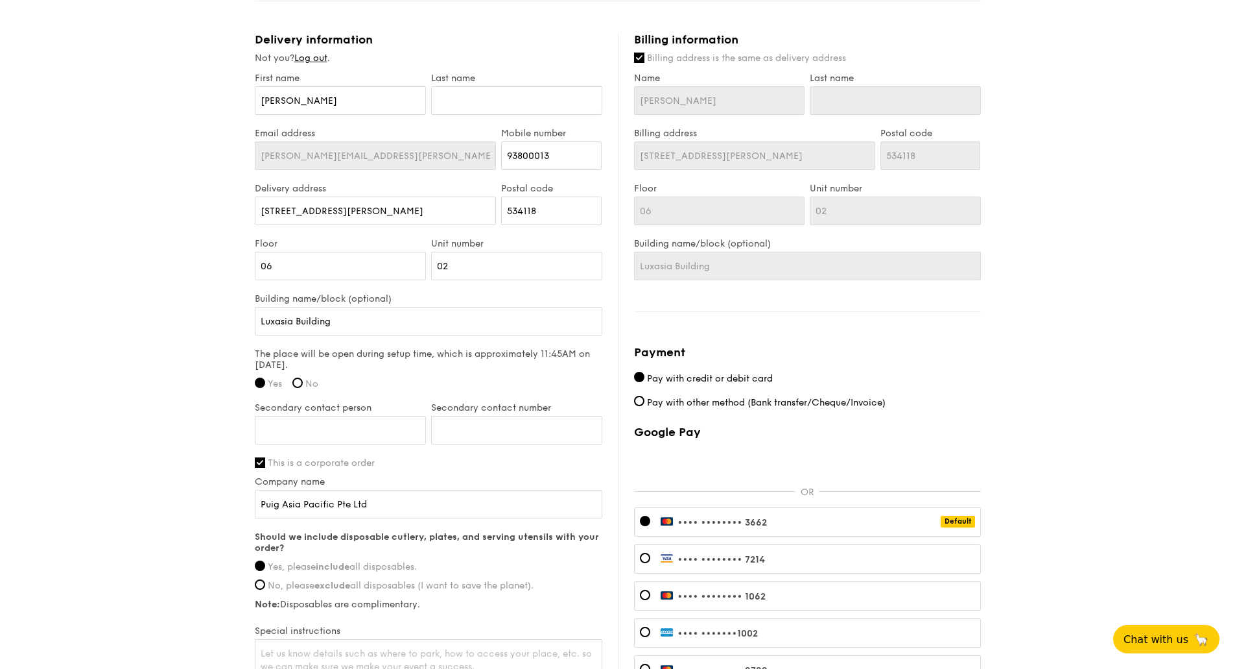
scroll to position [713, 0]
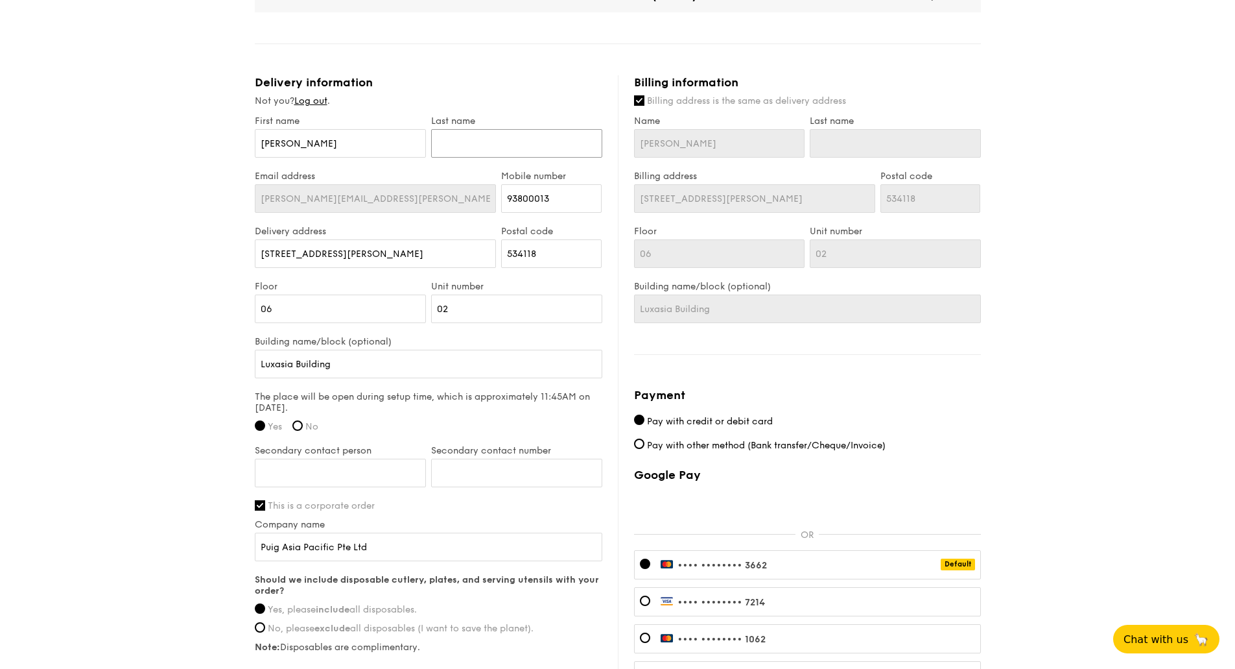
click at [477, 139] on input "text" at bounding box center [516, 143] width 171 height 29
type input "T"
type input "Ta"
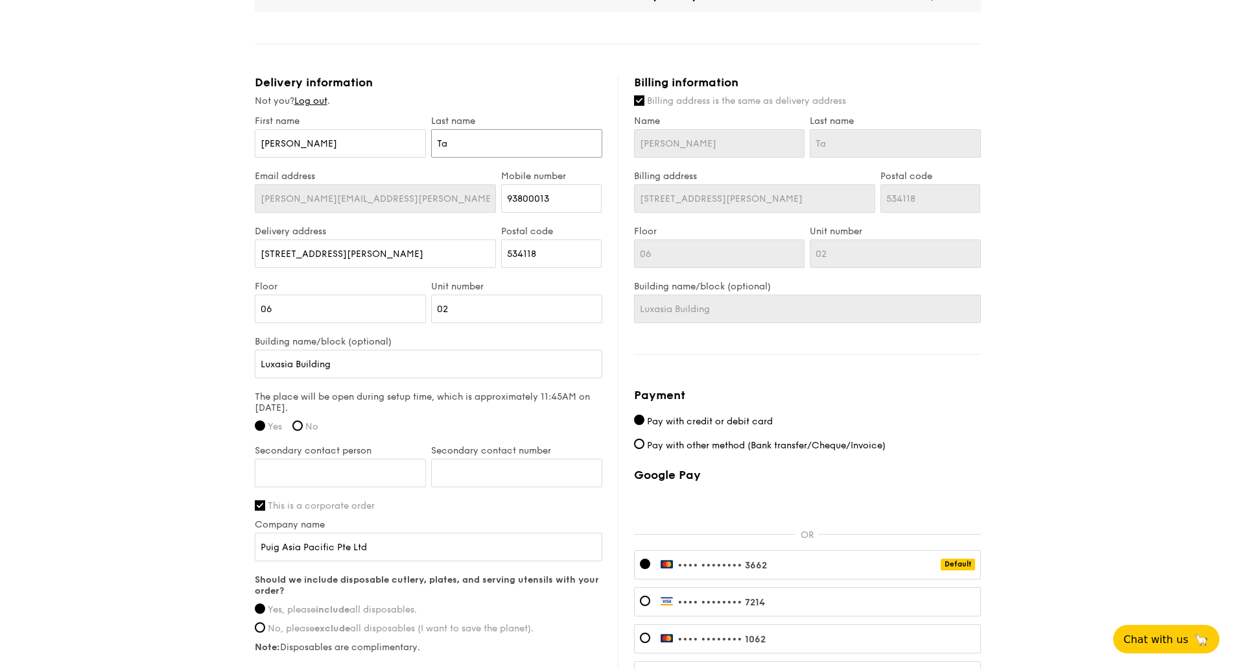
type input "Tan"
click at [128, 198] on div "1 - Select menu 2 - Select items 3 - Check out Classic Buffet $21.80 /guest ($2…" at bounding box center [617, 91] width 1235 height 1608
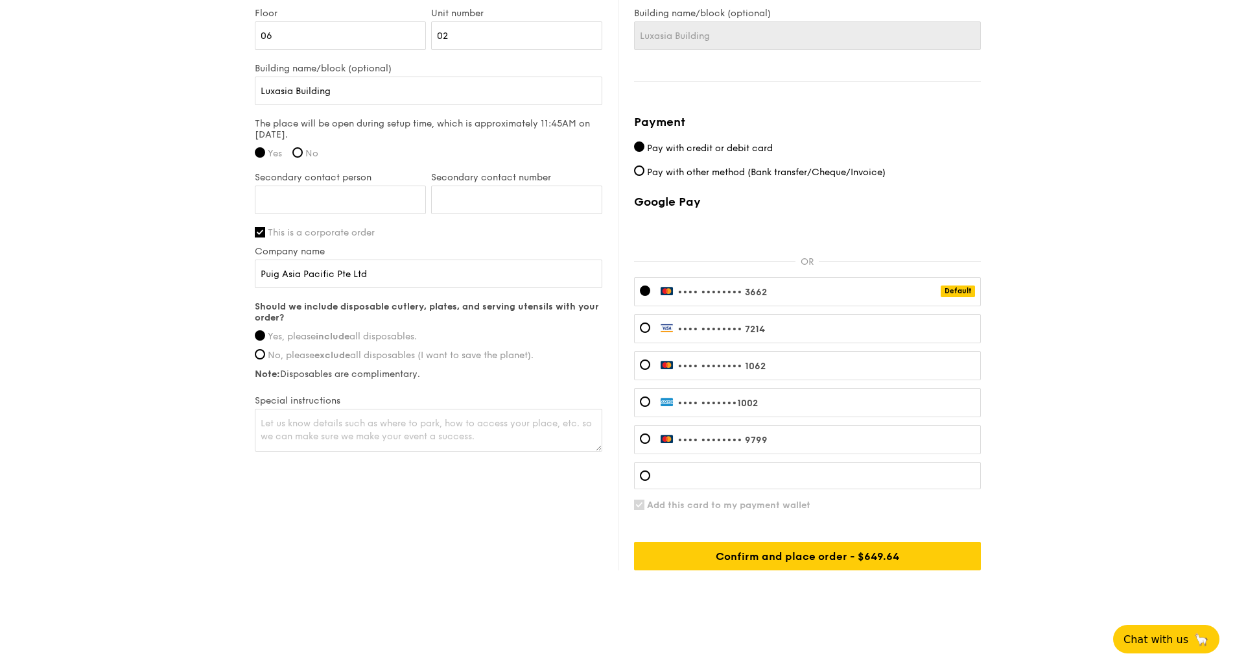
scroll to position [991, 0]
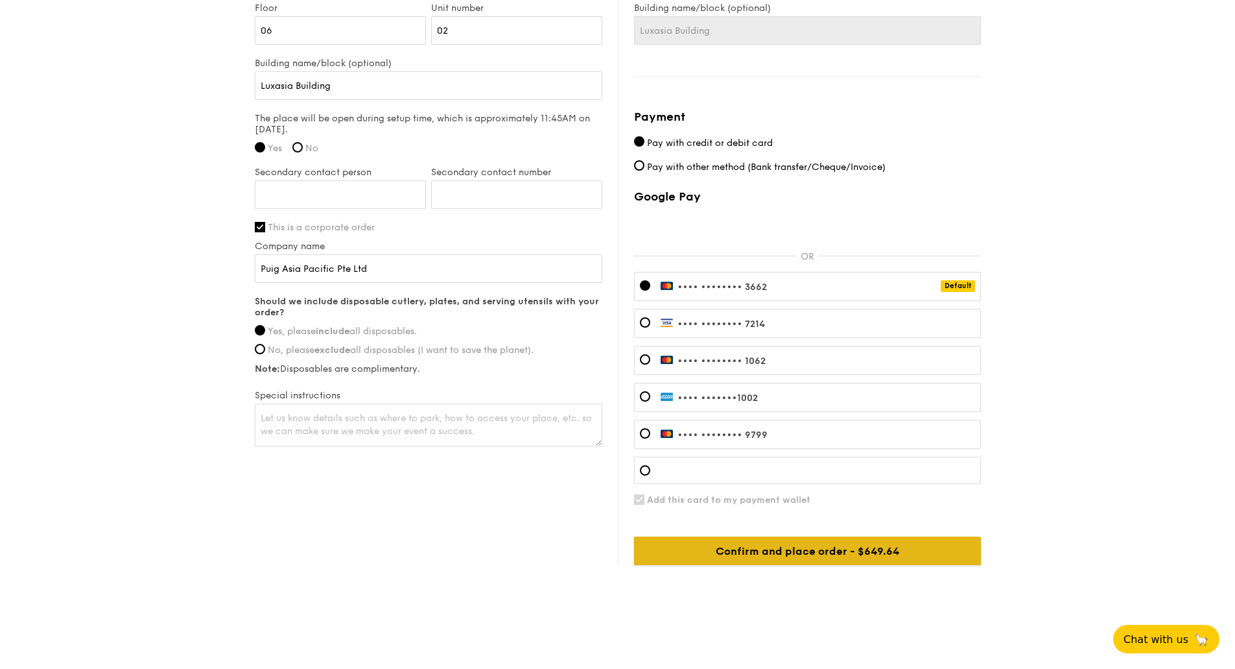
click at [766, 550] on input "Confirm and place order - $649.64" at bounding box center [807, 550] width 347 height 29
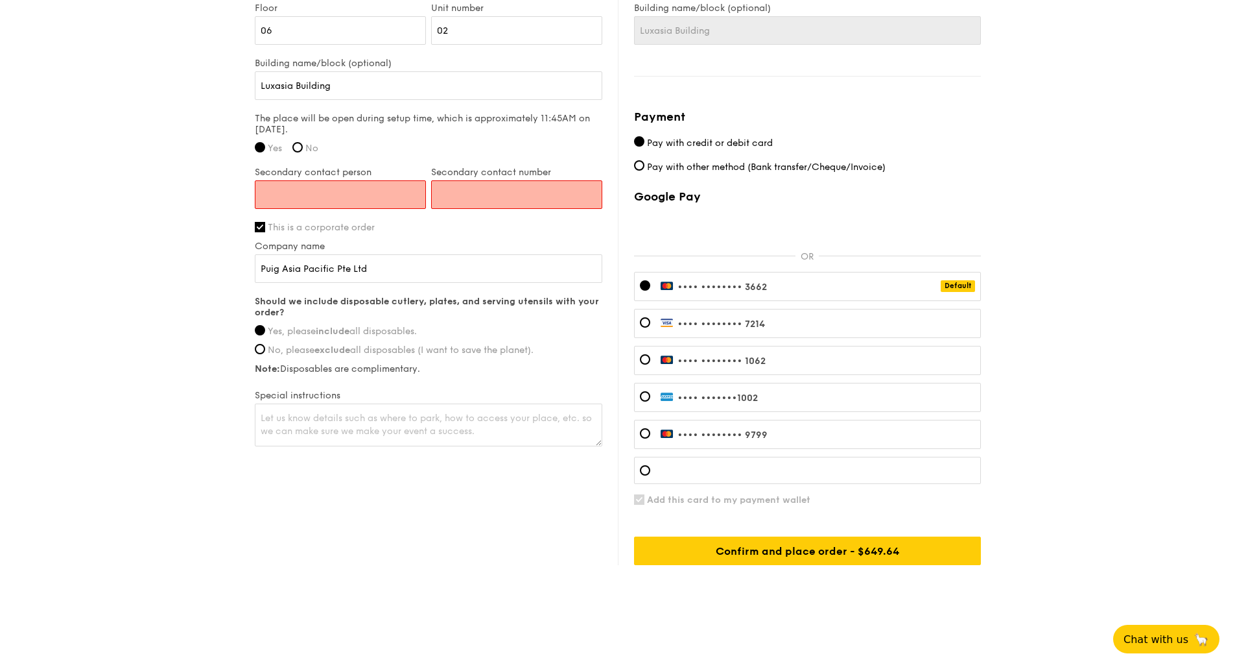
click at [355, 189] on input "Secondary contact person" at bounding box center [340, 194] width 171 height 29
type input "NA"
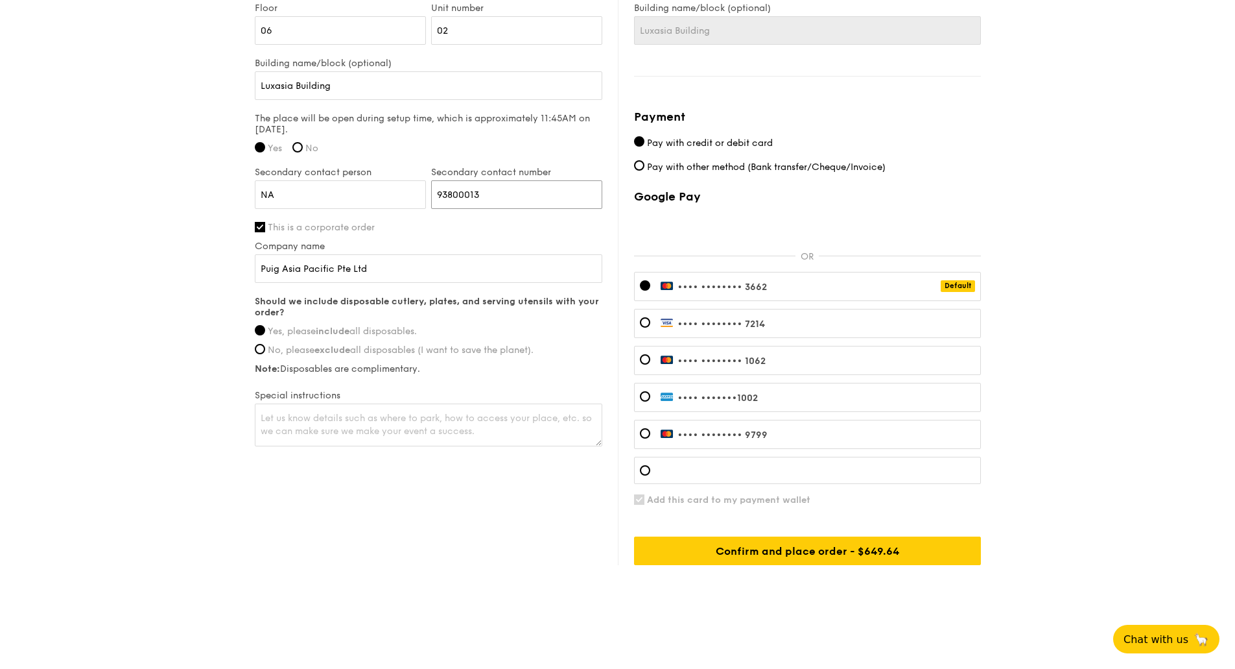
type input "93800013"
drag, startPoint x: 282, startPoint y: 190, endPoint x: 217, endPoint y: 201, distance: 65.8
type input "[PERSON_NAME]"
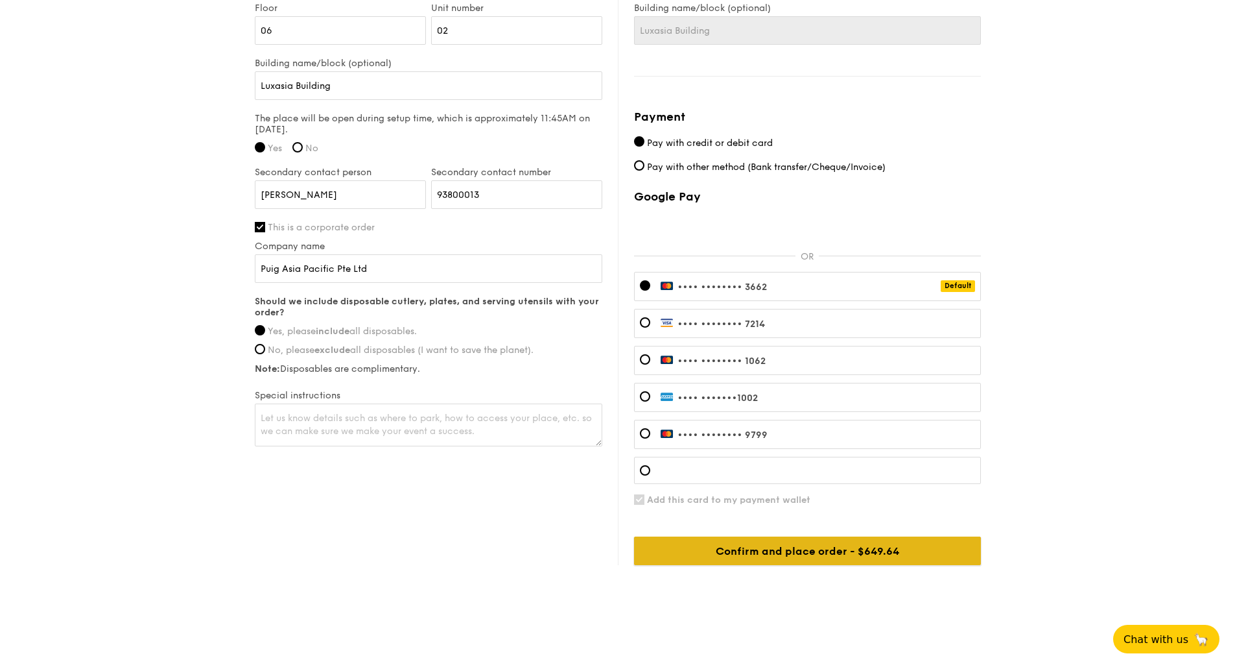
click at [769, 545] on input "Confirm and place order - $649.64" at bounding box center [807, 550] width 347 height 29
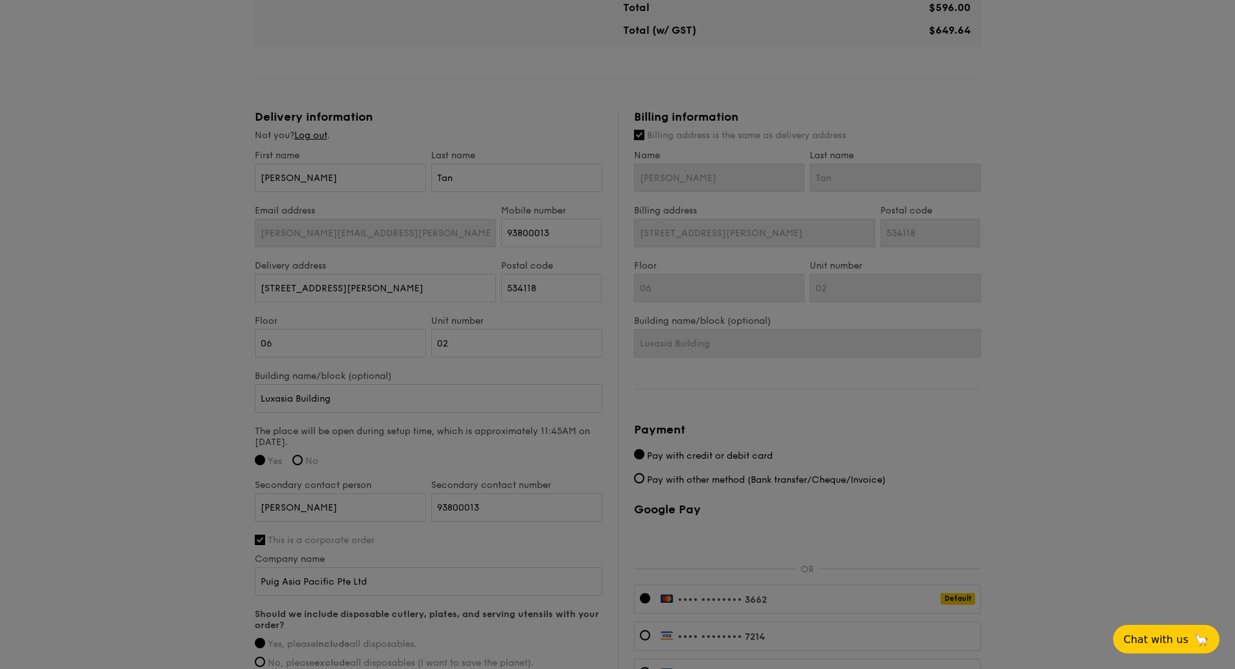
scroll to position [602, 0]
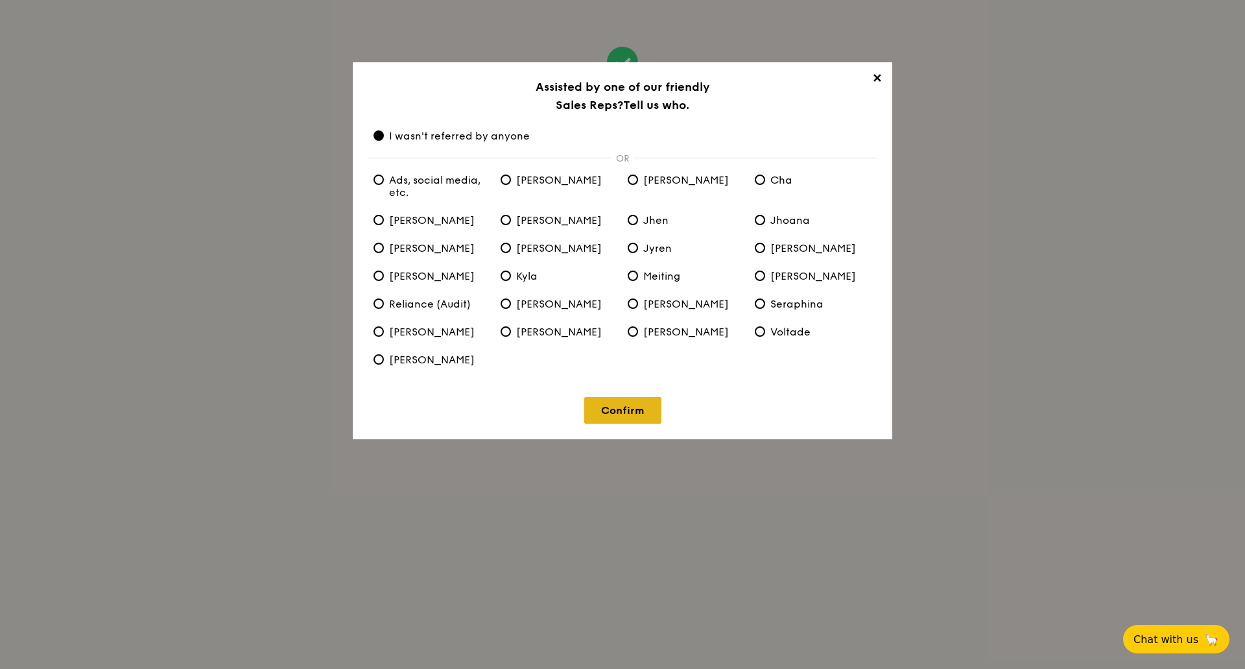
click at [654, 409] on link "Confirm" at bounding box center [622, 410] width 77 height 27
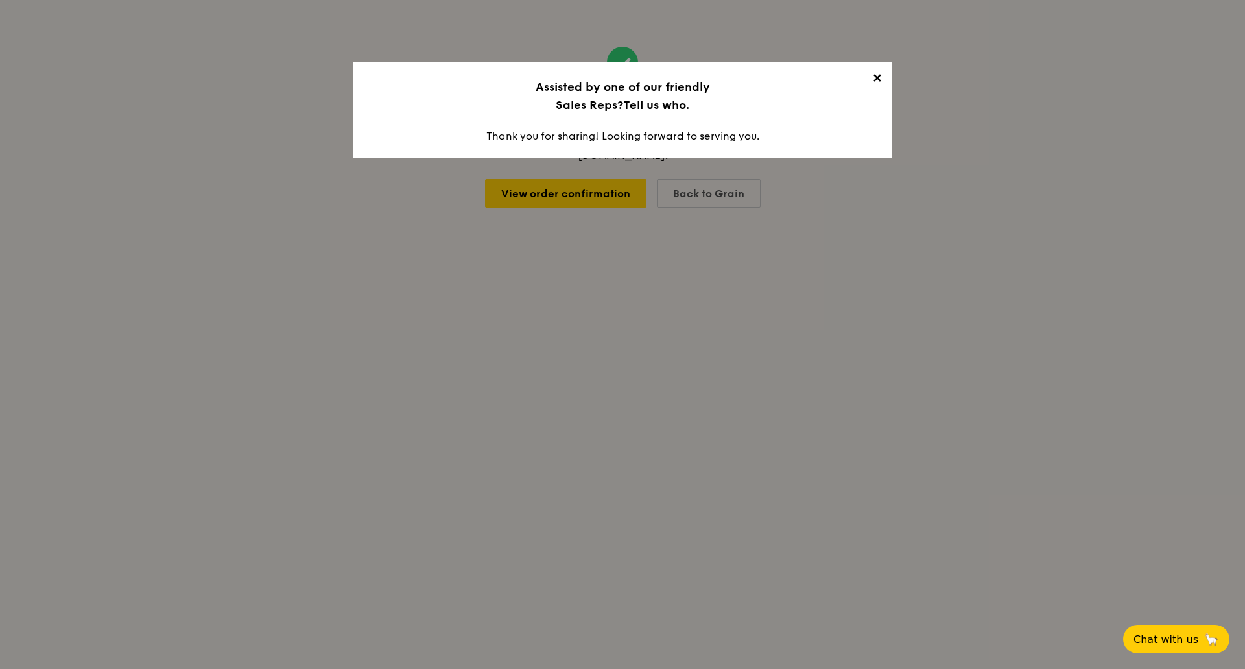
click at [873, 77] on span "✕" at bounding box center [877, 80] width 18 height 18
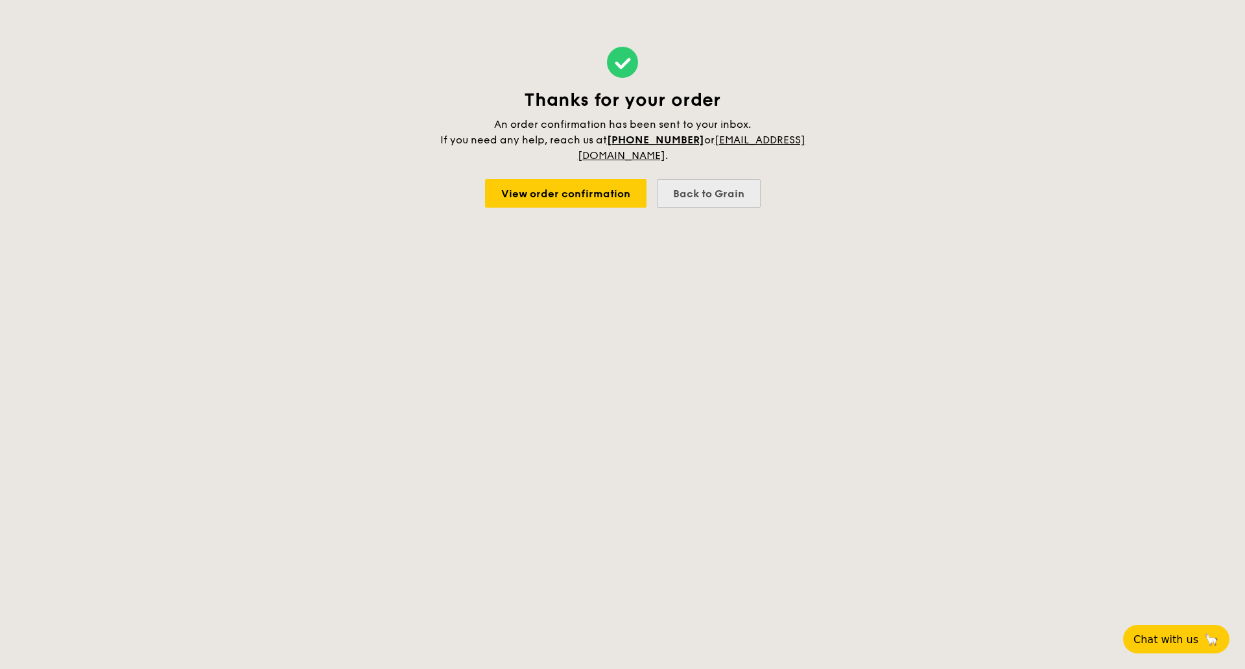
click at [704, 188] on div "Back to Grain" at bounding box center [709, 193] width 104 height 29
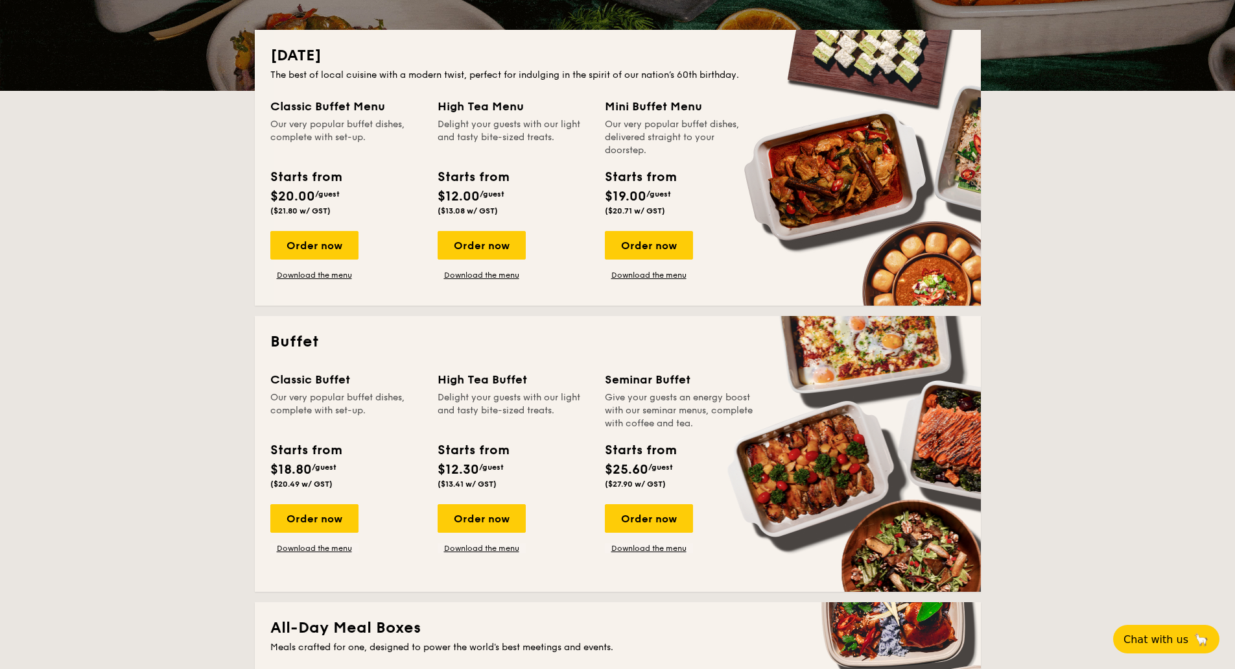
scroll to position [324, 0]
